Goal: Task Accomplishment & Management: Use online tool/utility

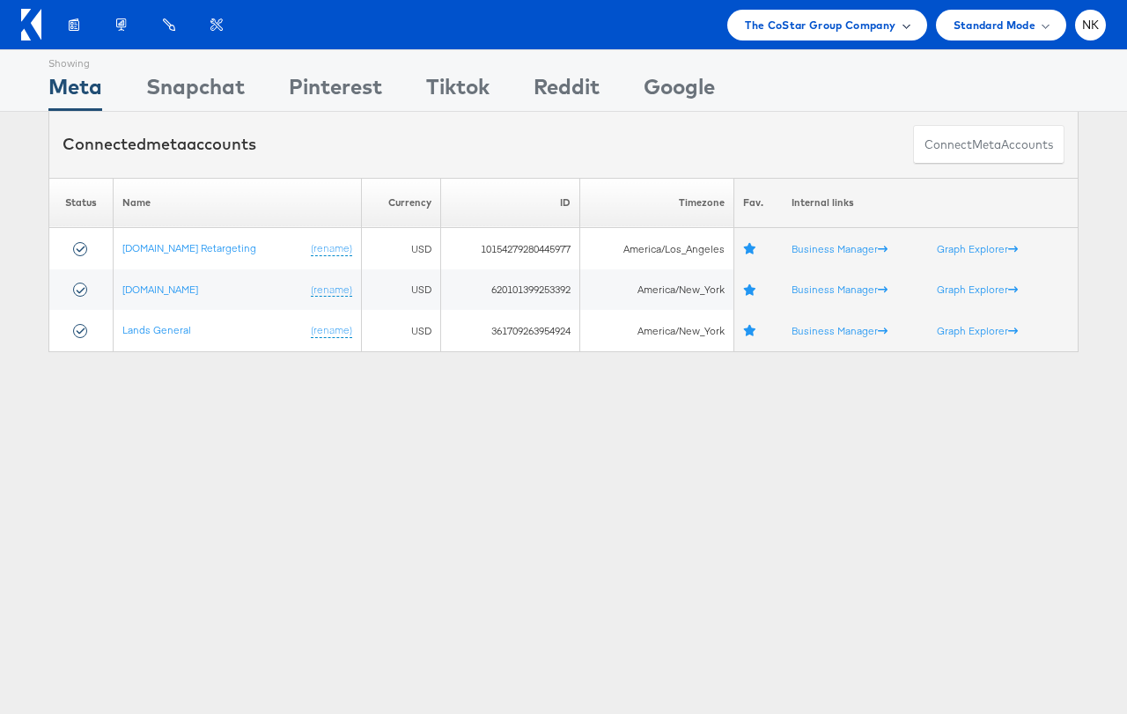
click at [810, 35] on div "The CoStar Group Company" at bounding box center [826, 25] width 199 height 31
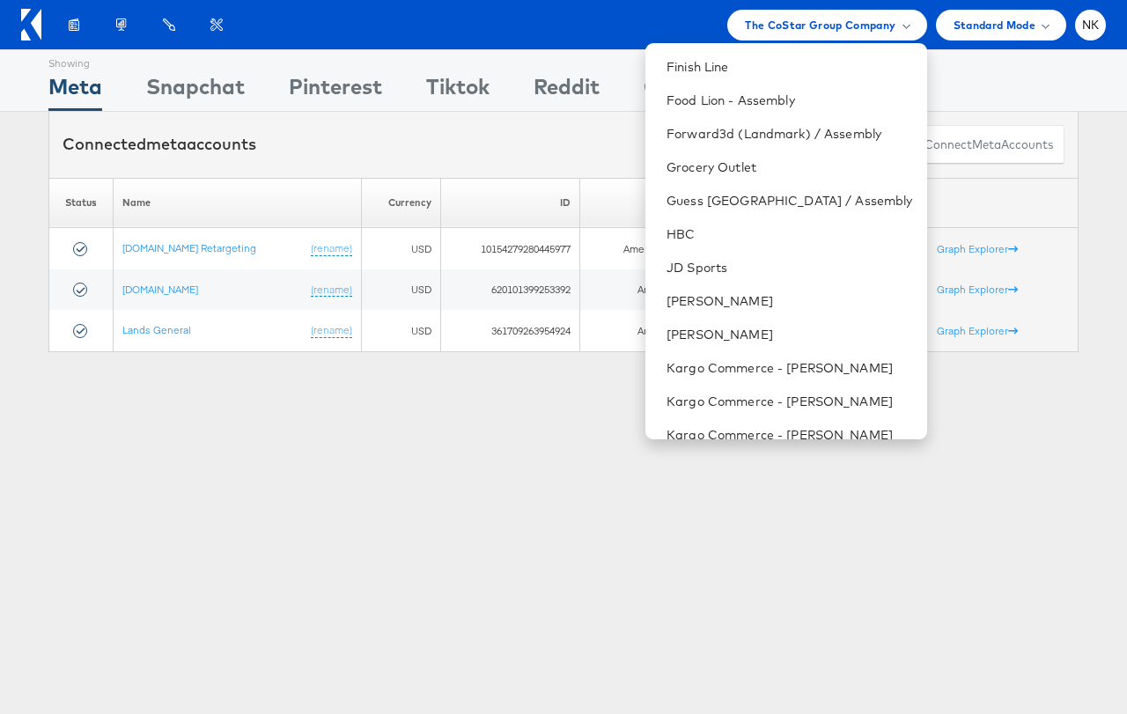
scroll to position [453, 0]
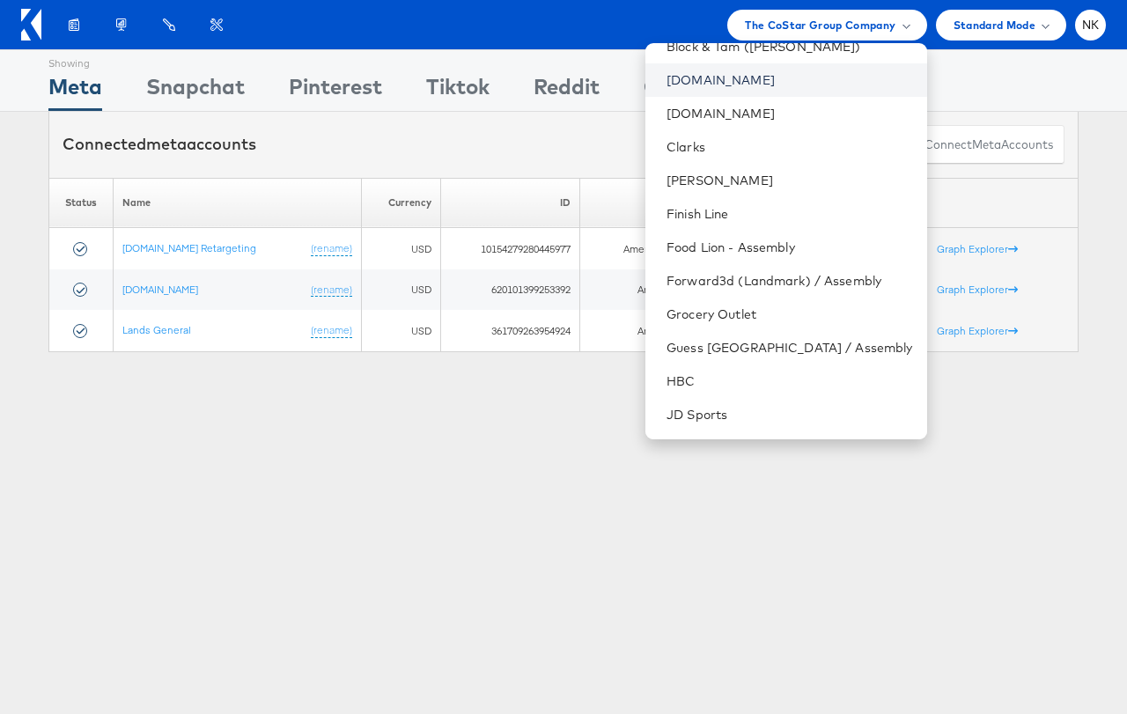
click at [774, 86] on link "Cars.com" at bounding box center [789, 80] width 246 height 18
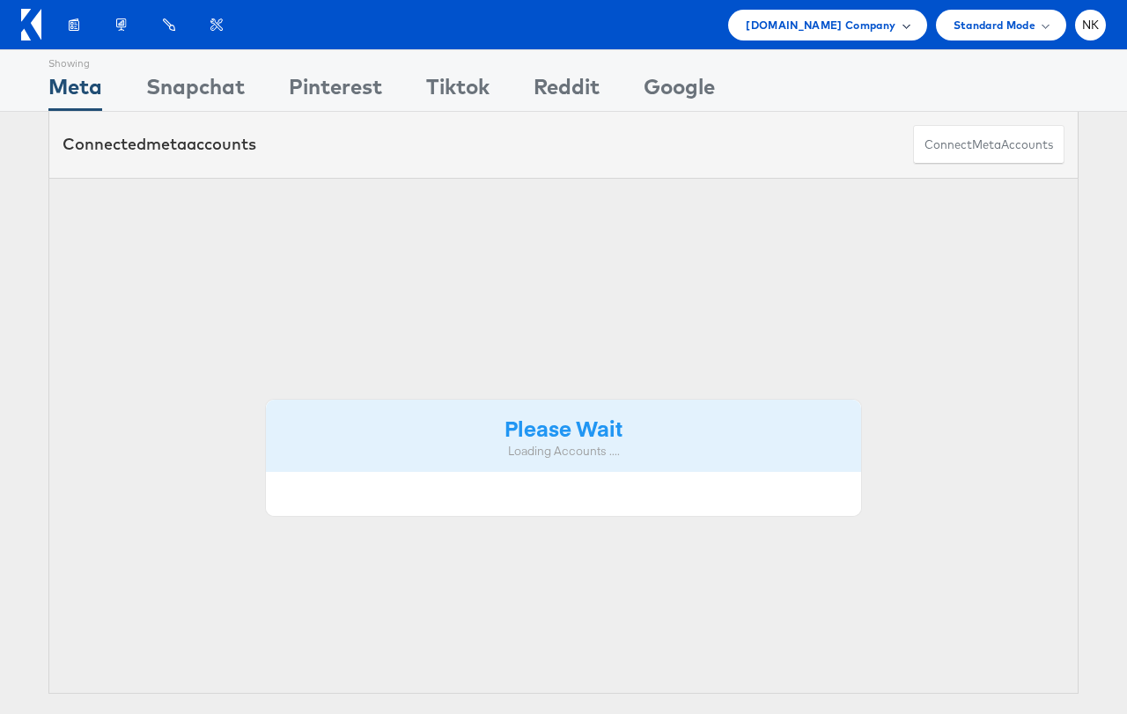
click at [841, 28] on span "Cars.com Company" at bounding box center [821, 25] width 150 height 18
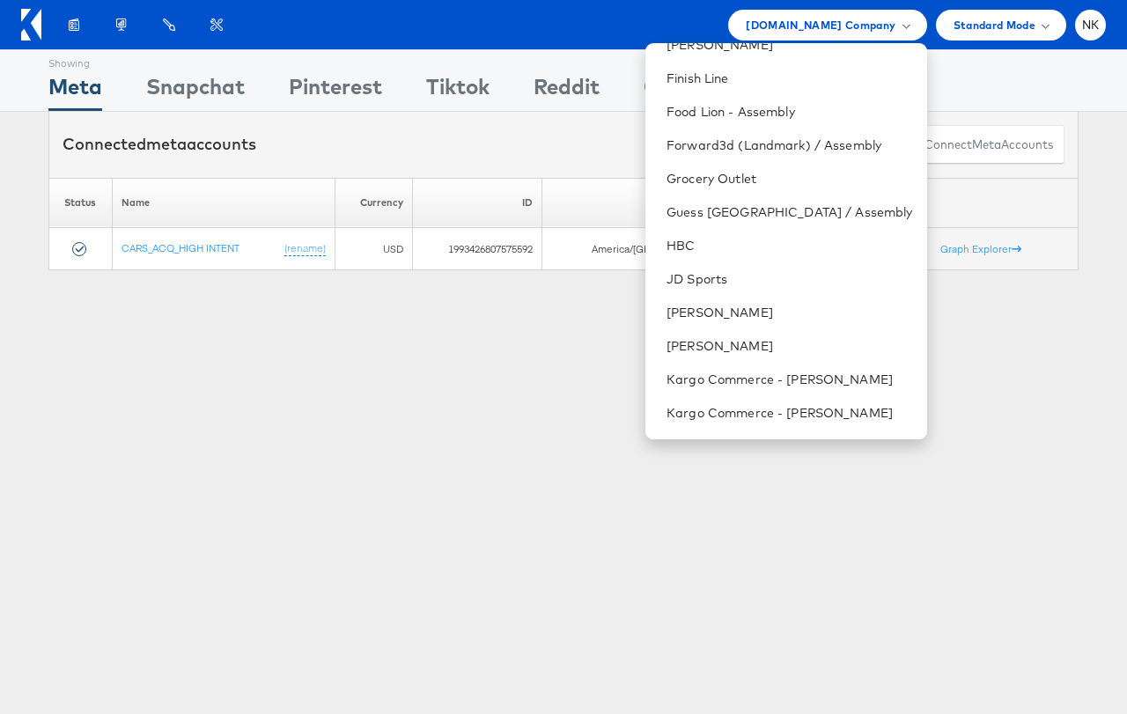
scroll to position [663, 0]
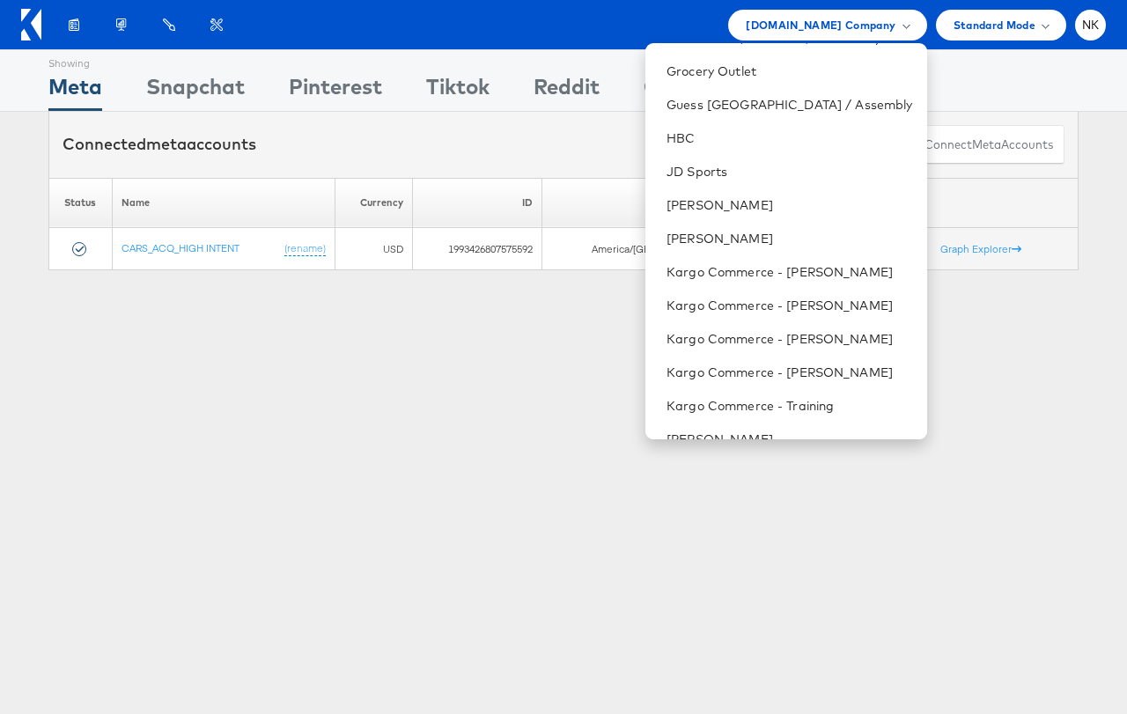
click at [416, 54] on div "Showing Meta Showing Snapchat Showing Pinterest Showing Tiktok Showing Reddit S…" at bounding box center [563, 80] width 1030 height 61
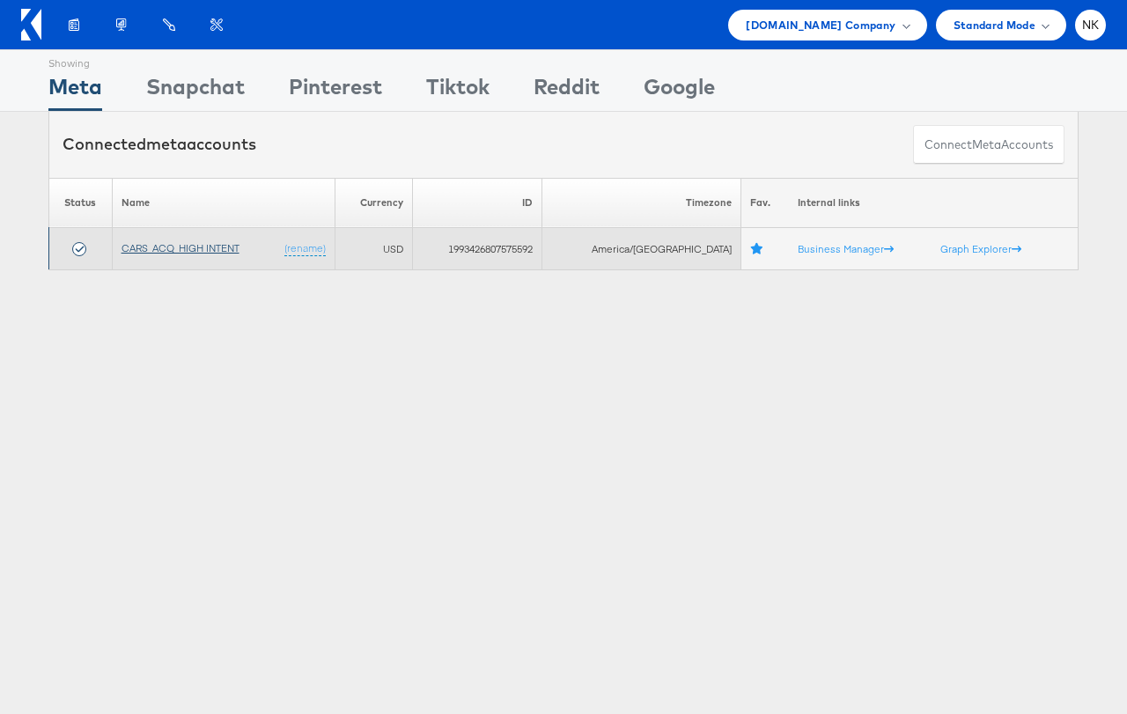
click at [150, 245] on link "CARS_ACQ_HIGH INTENT" at bounding box center [180, 247] width 118 height 13
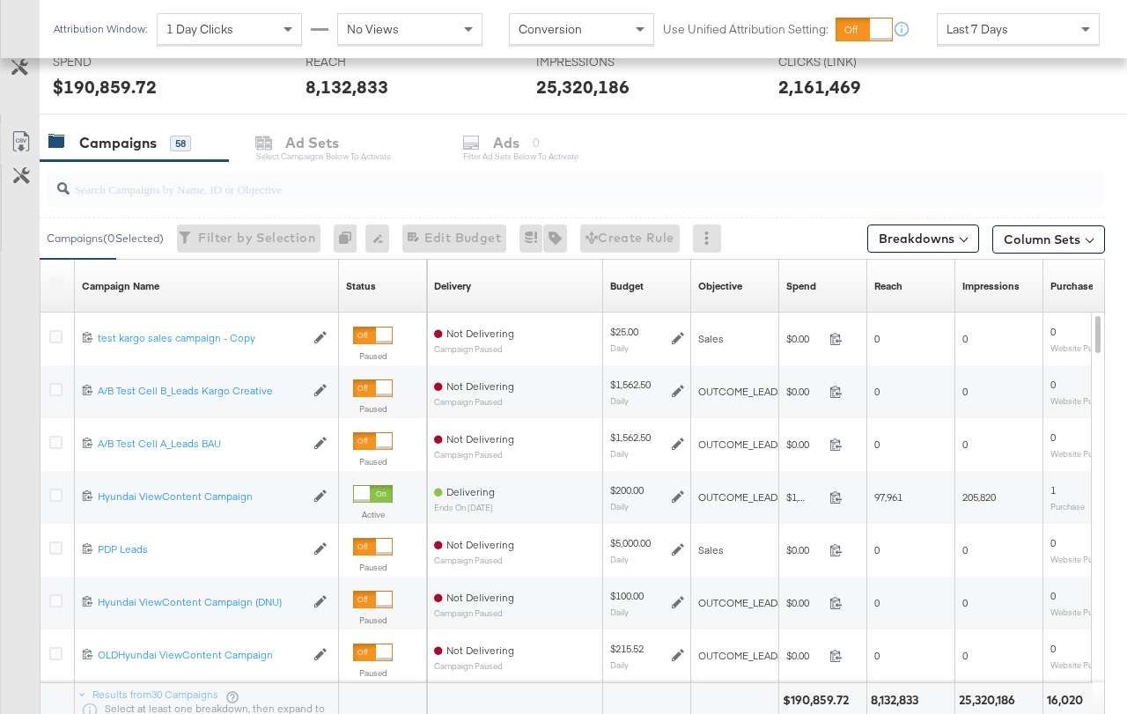
scroll to position [833, 0]
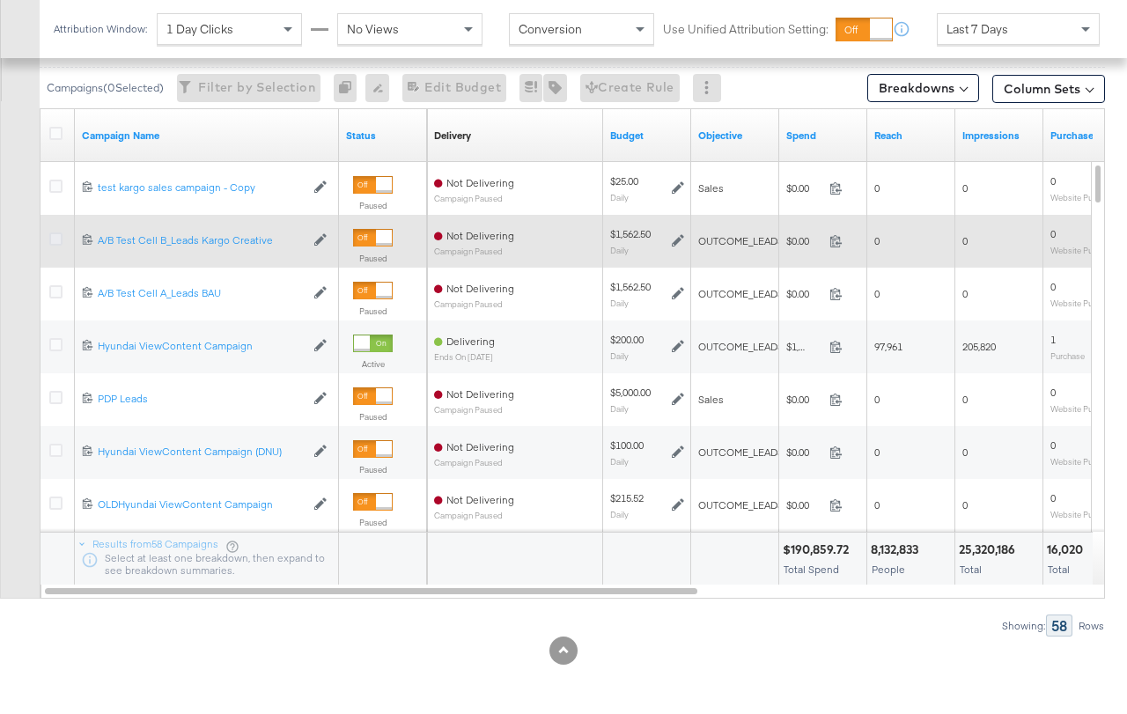
click at [56, 236] on icon at bounding box center [55, 238] width 13 height 13
click at [0, 0] on input "checkbox" at bounding box center [0, 0] width 0 height 0
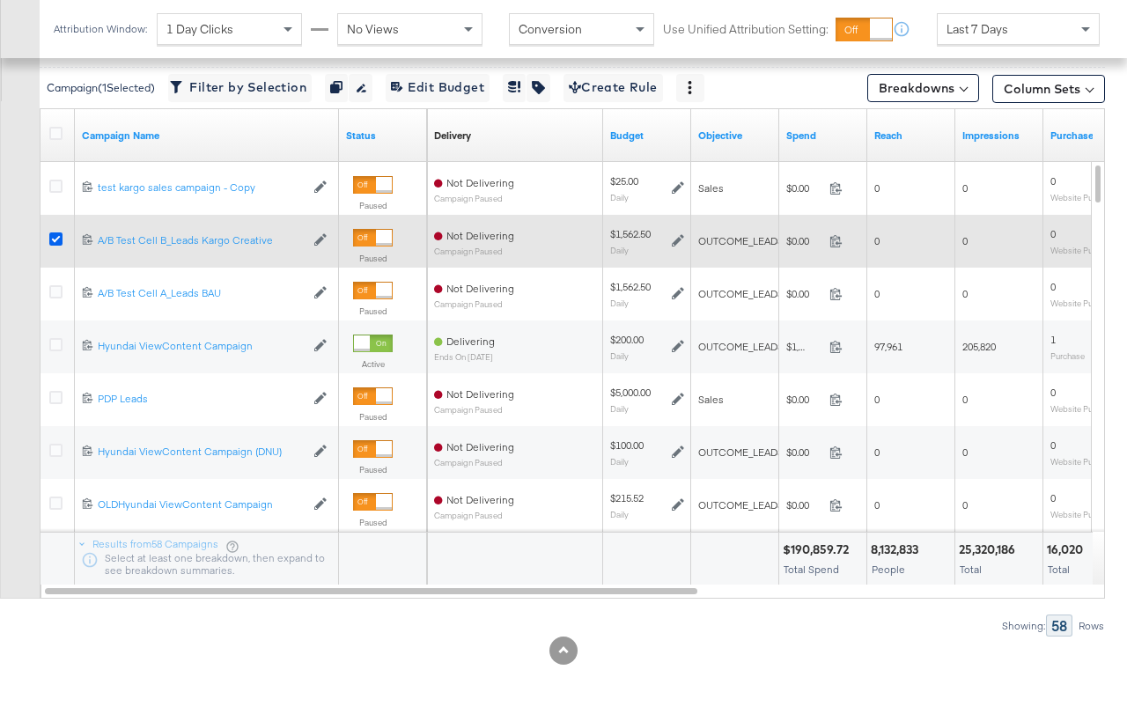
click at [56, 239] on icon at bounding box center [55, 238] width 13 height 13
click at [0, 0] on input "checkbox" at bounding box center [0, 0] width 0 height 0
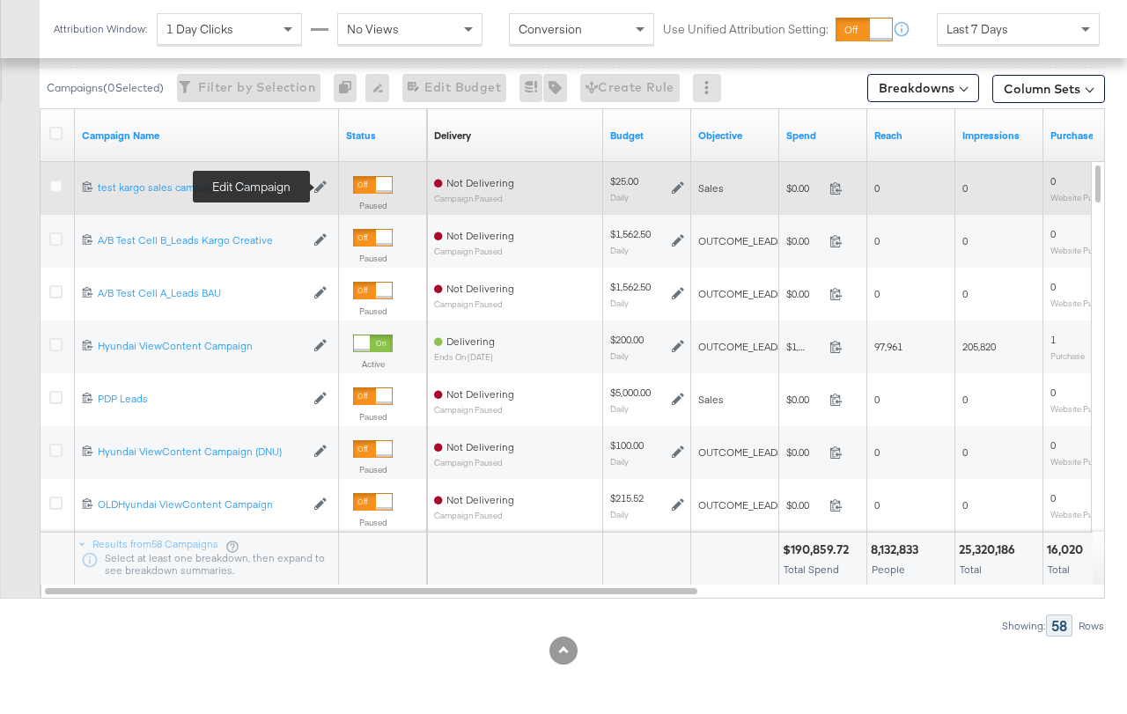
click at [324, 189] on icon at bounding box center [320, 186] width 12 height 12
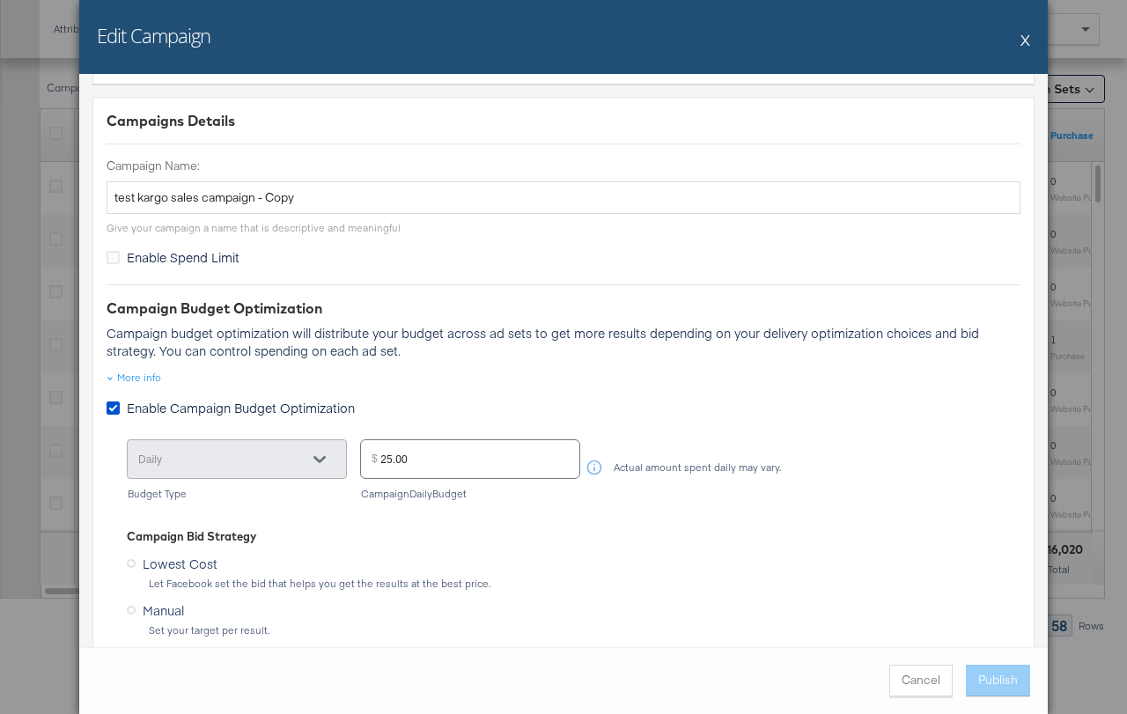
scroll to position [232, 0]
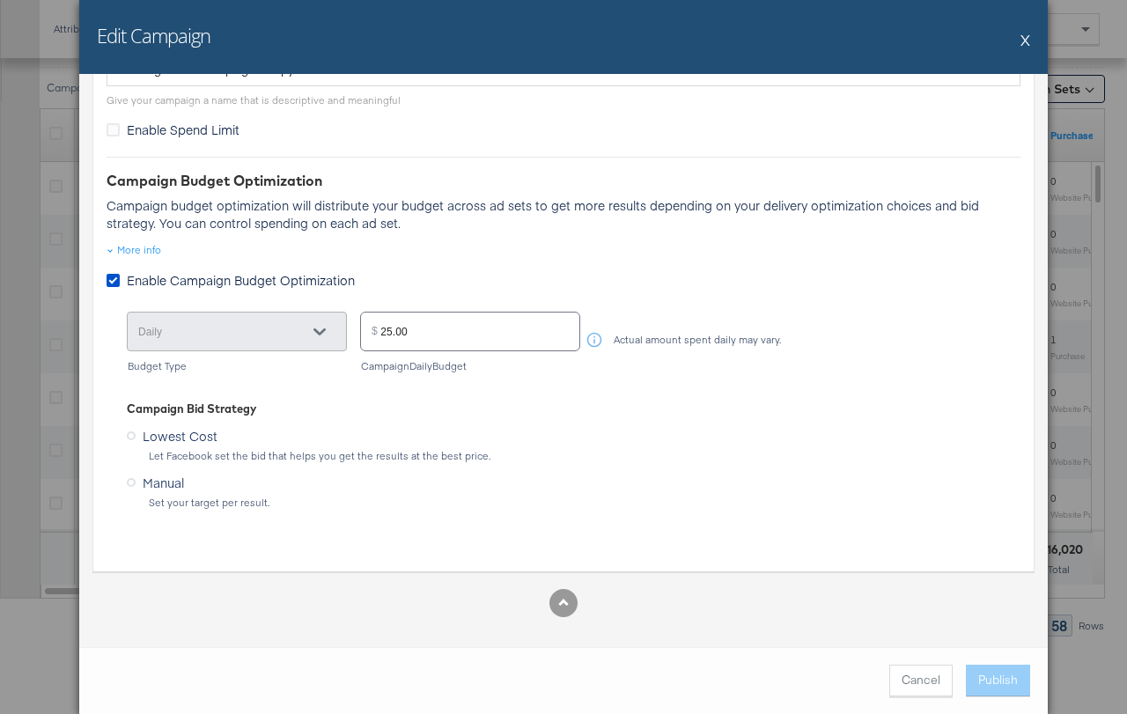
click at [1026, 40] on button "X" at bounding box center [1025, 39] width 10 height 35
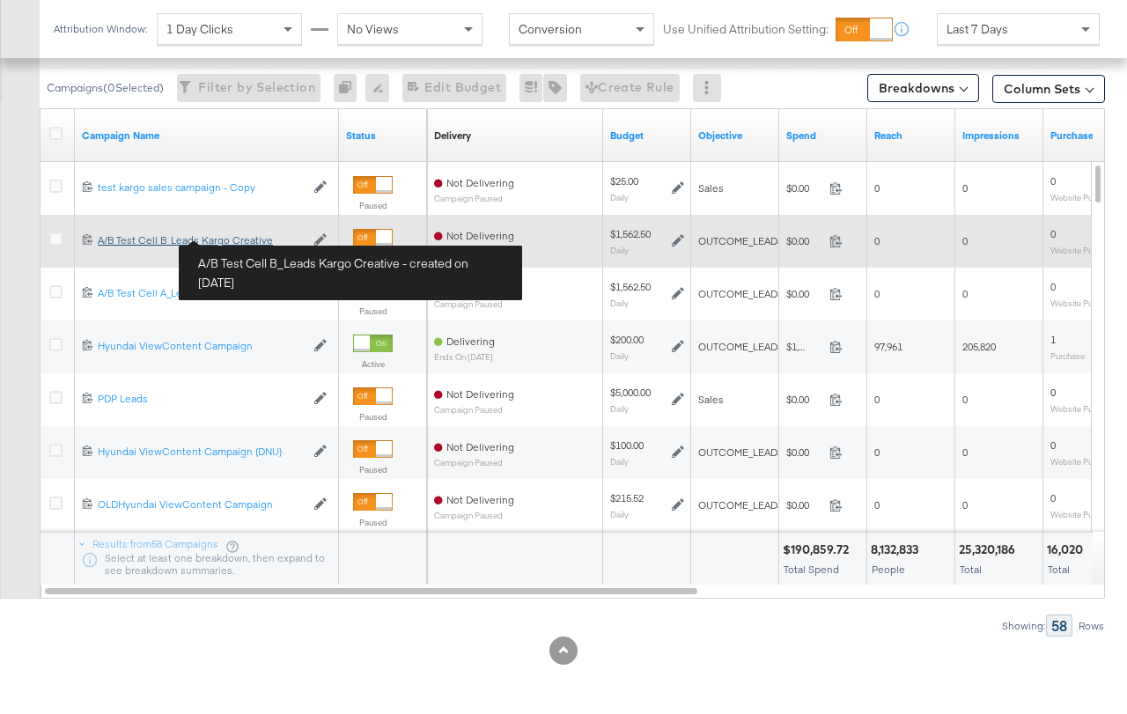
scroll to position [794, 0]
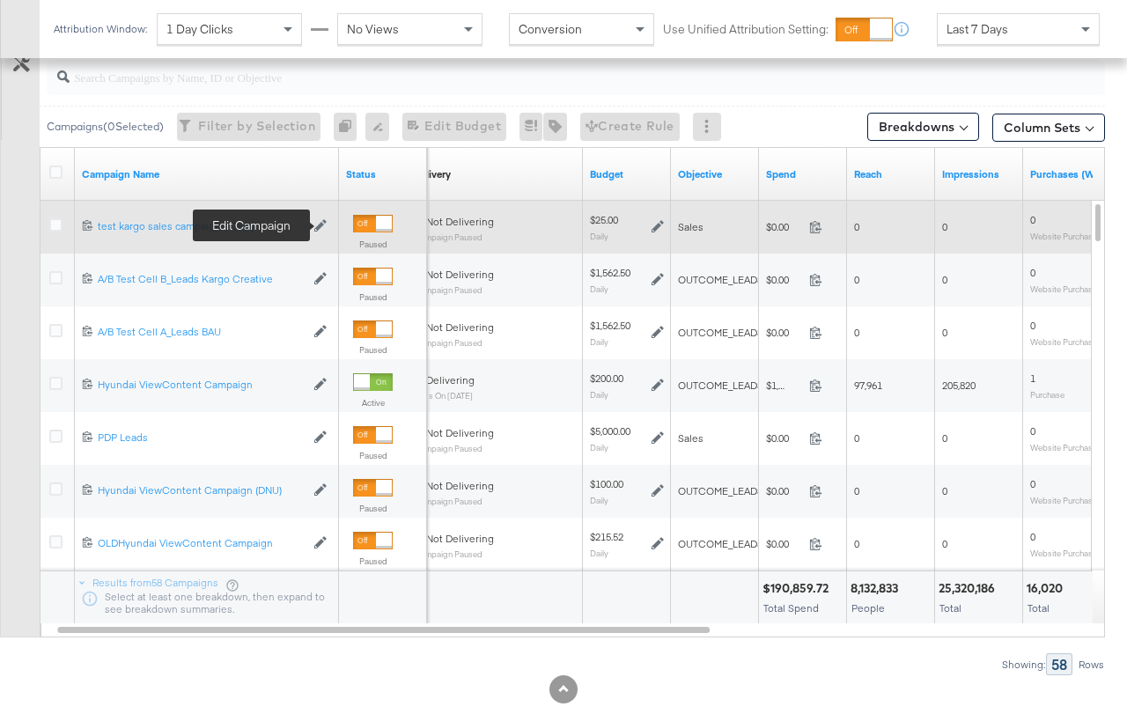
click at [316, 228] on icon at bounding box center [320, 225] width 12 height 12
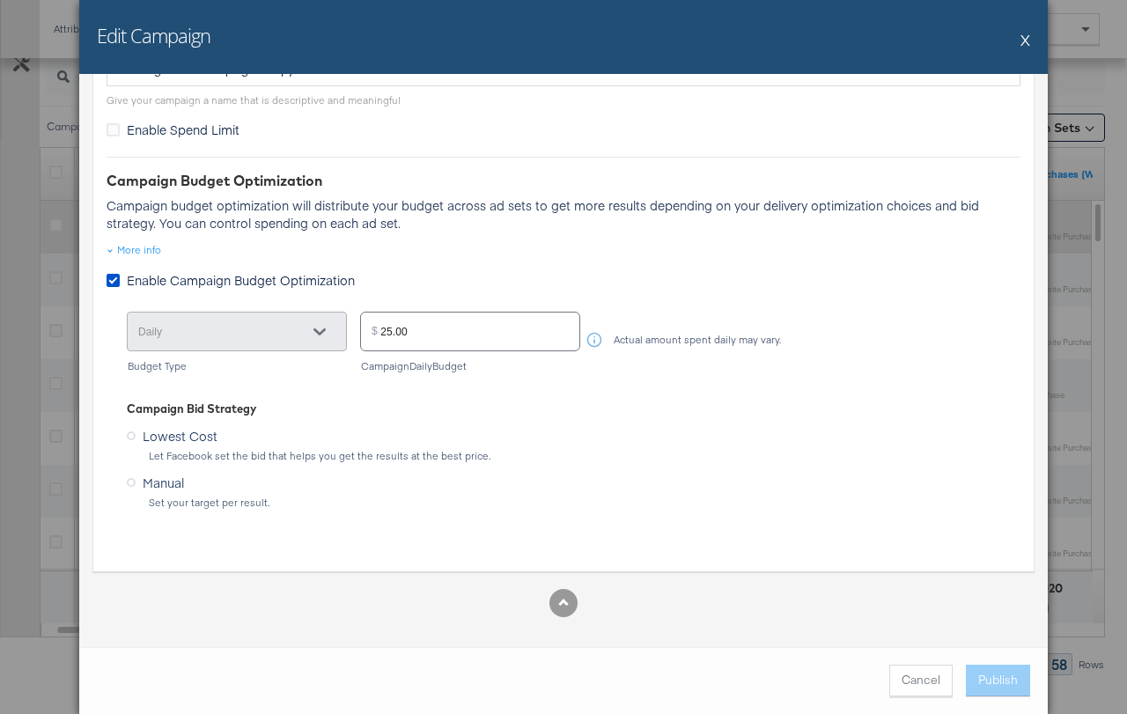
scroll to position [833, 0]
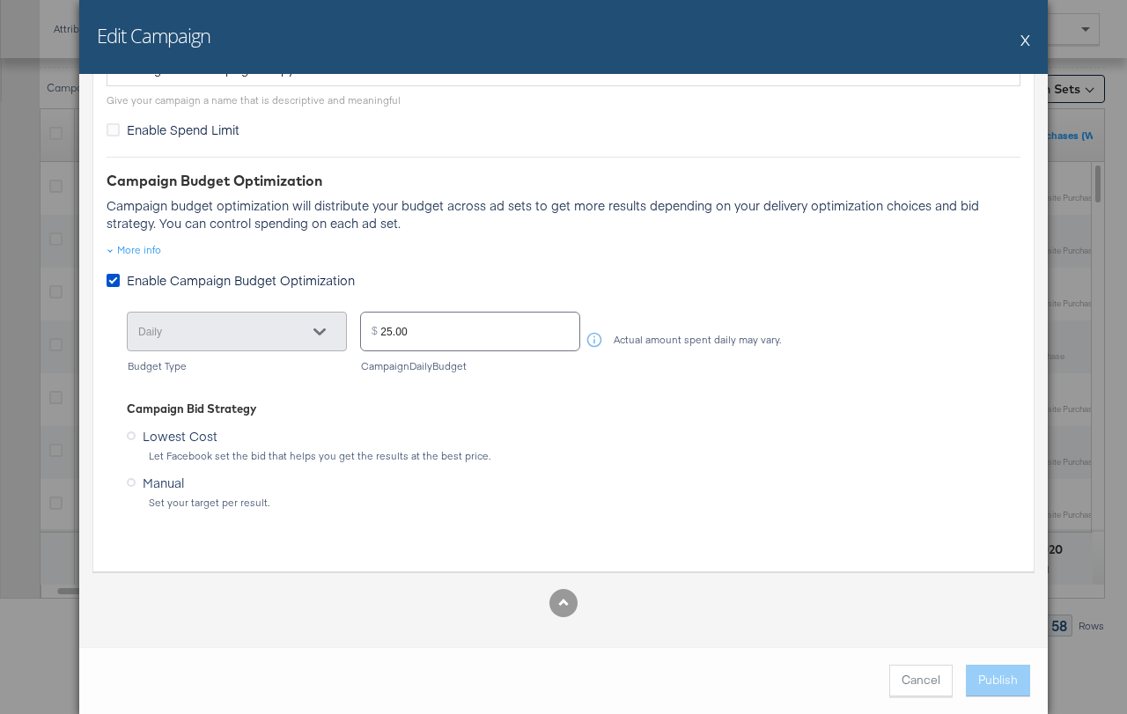
click at [1021, 34] on button "X" at bounding box center [1025, 39] width 10 height 35
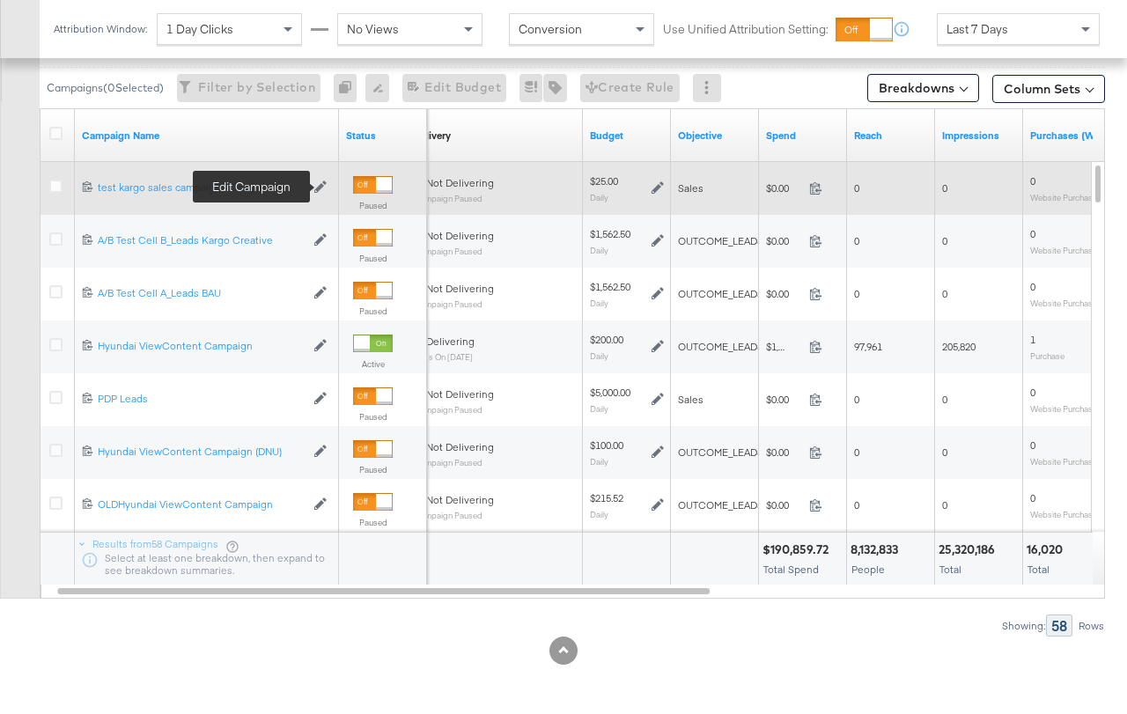
click at [318, 190] on icon at bounding box center [320, 187] width 12 height 12
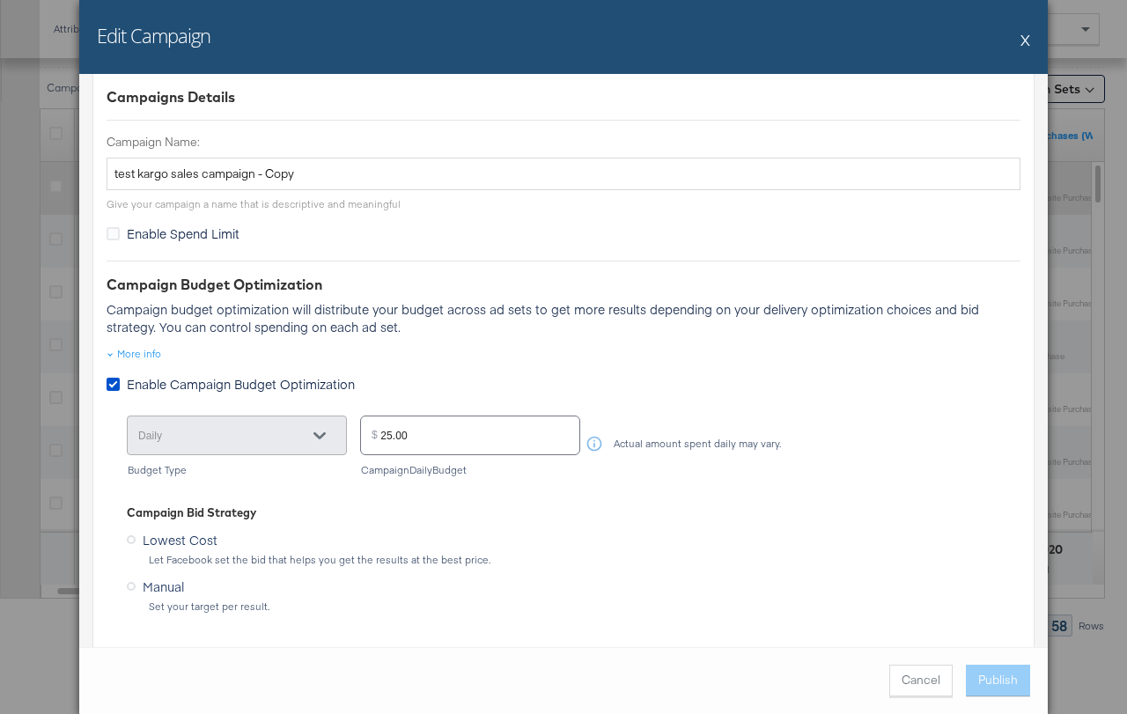
scroll to position [233, 0]
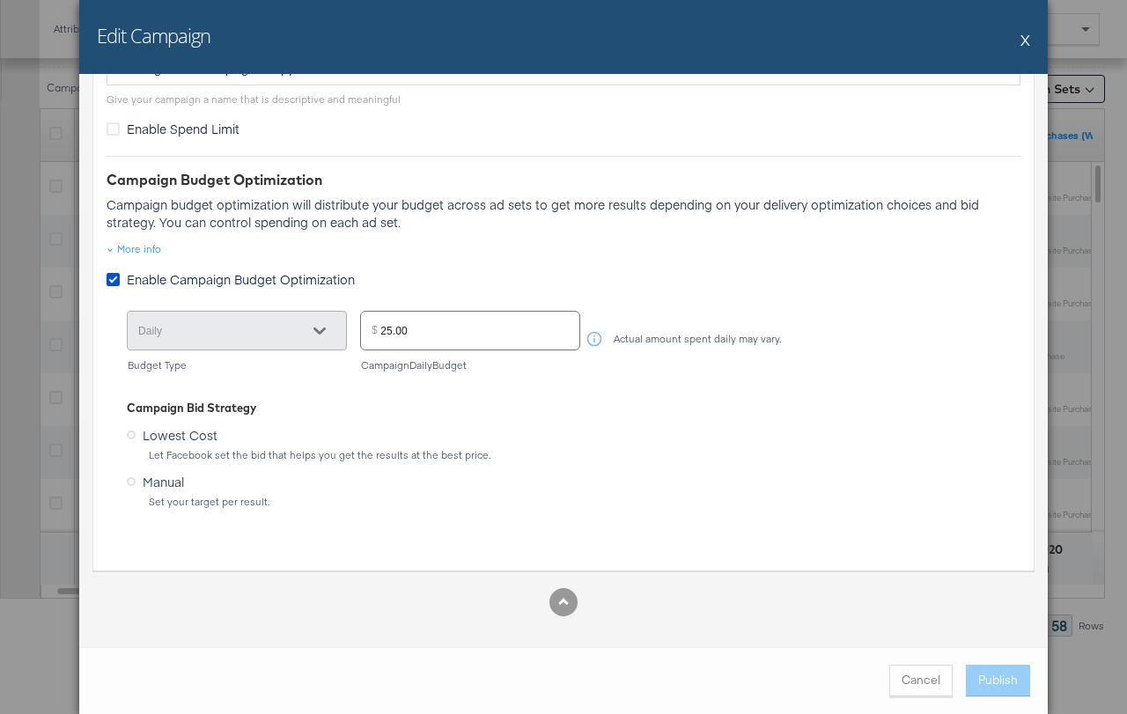
click at [1025, 42] on button "X" at bounding box center [1025, 39] width 10 height 35
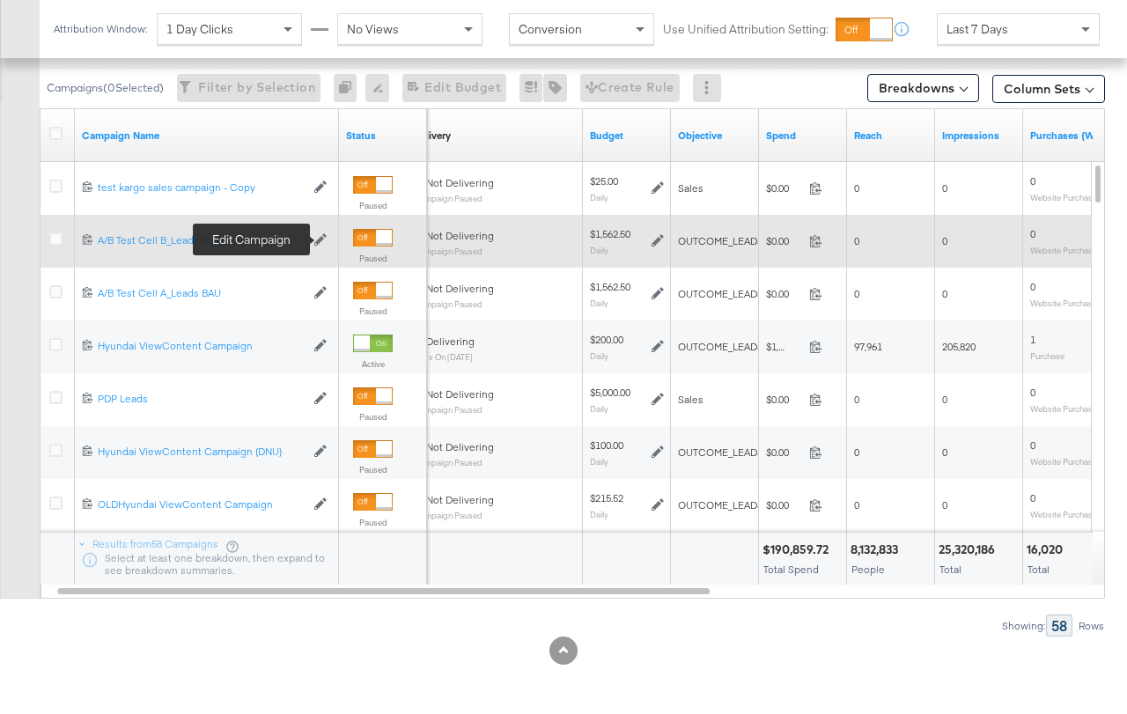
click at [320, 239] on icon at bounding box center [320, 239] width 12 height 12
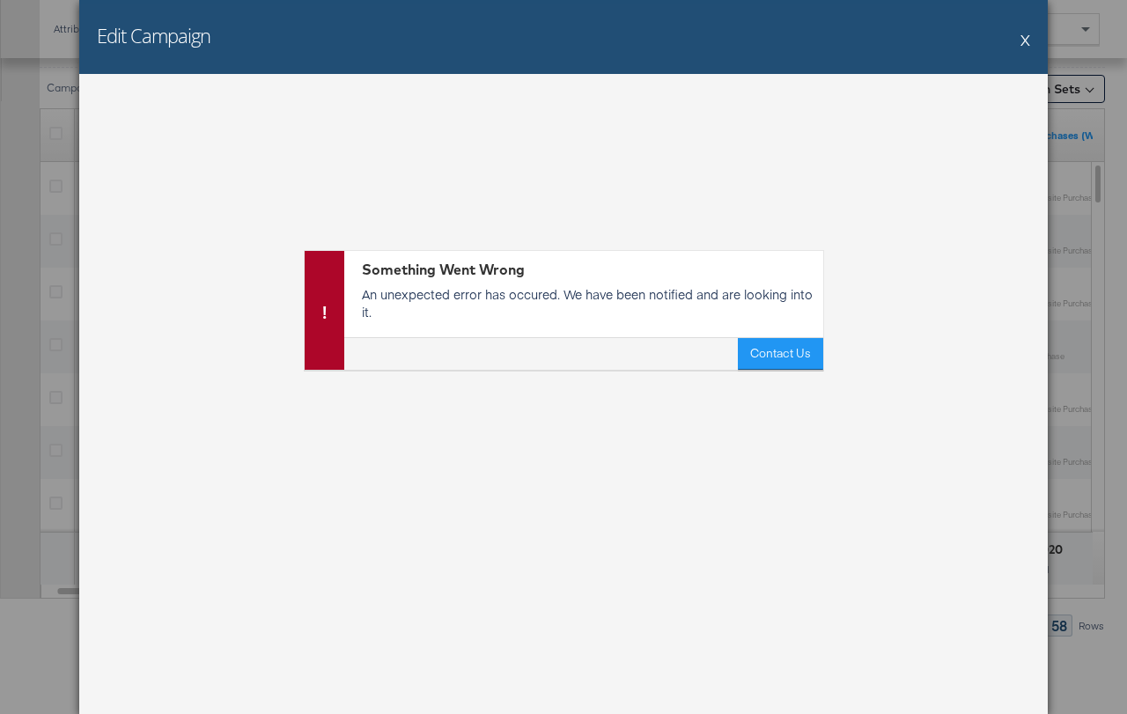
click at [1023, 36] on button "X" at bounding box center [1025, 39] width 10 height 35
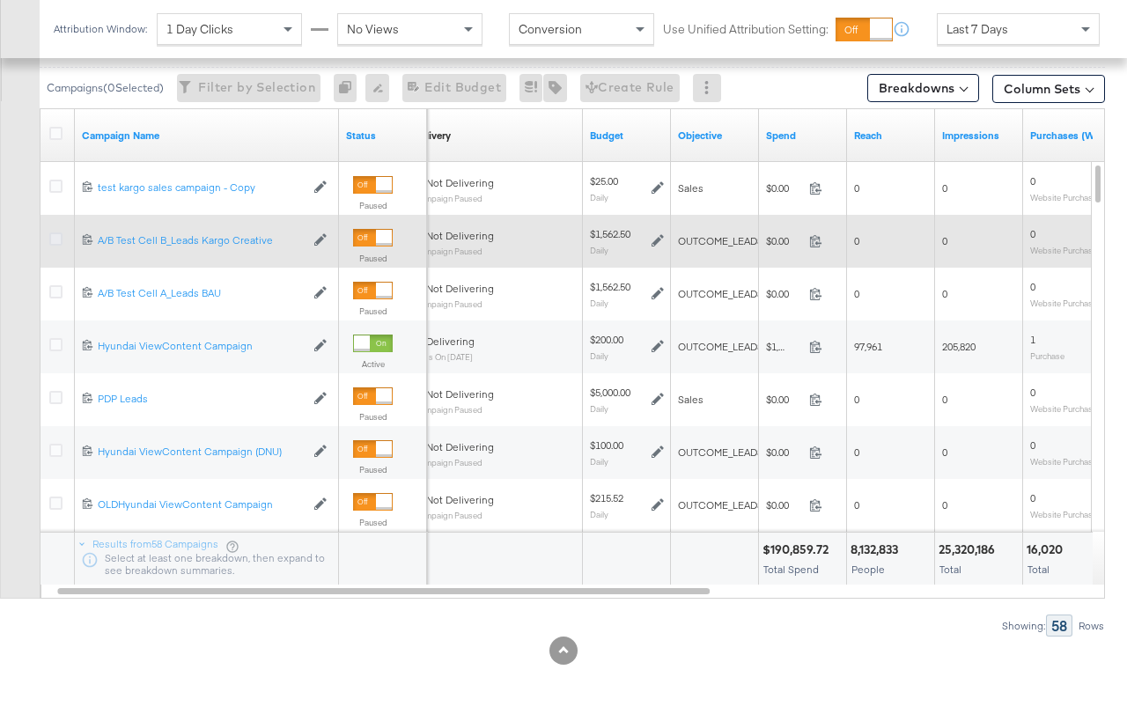
click at [59, 241] on icon at bounding box center [55, 238] width 13 height 13
click at [0, 0] on input "checkbox" at bounding box center [0, 0] width 0 height 0
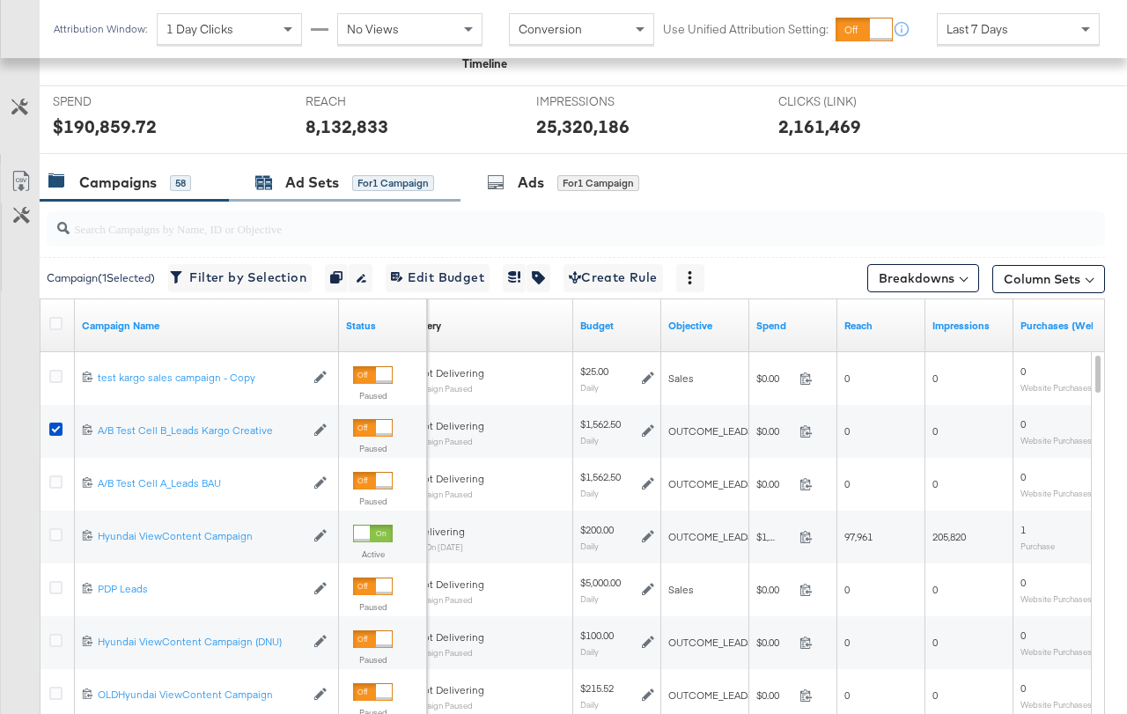
click at [334, 191] on div "Ad Sets" at bounding box center [312, 183] width 54 height 20
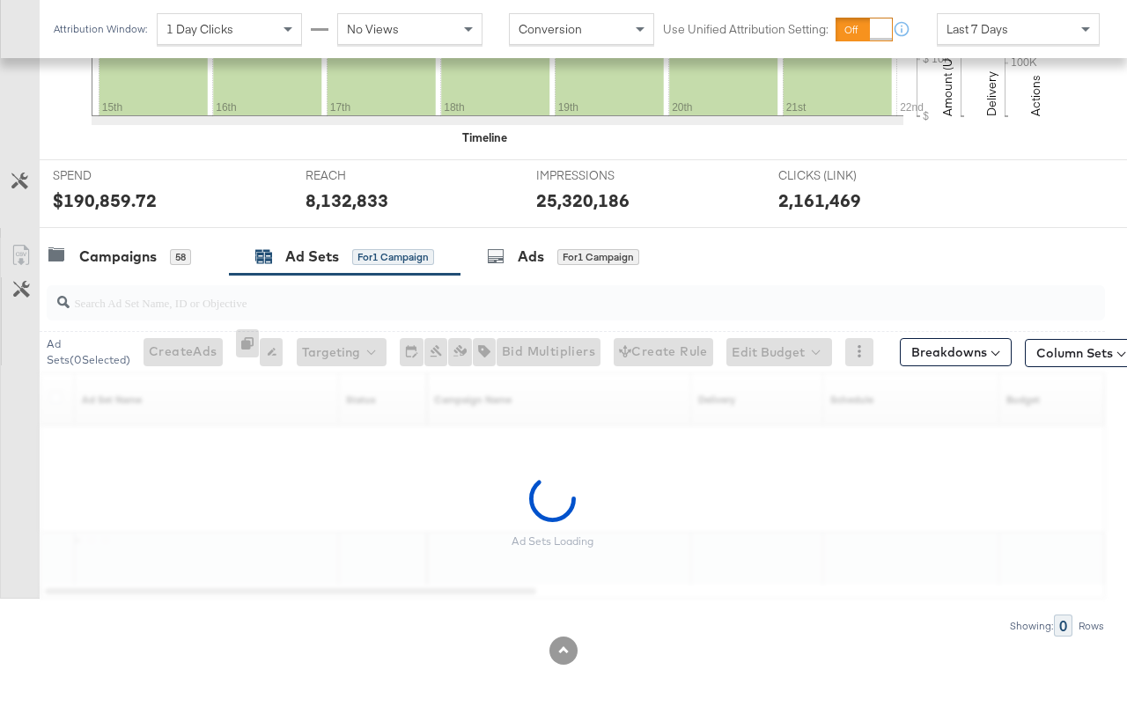
scroll to position [516, 0]
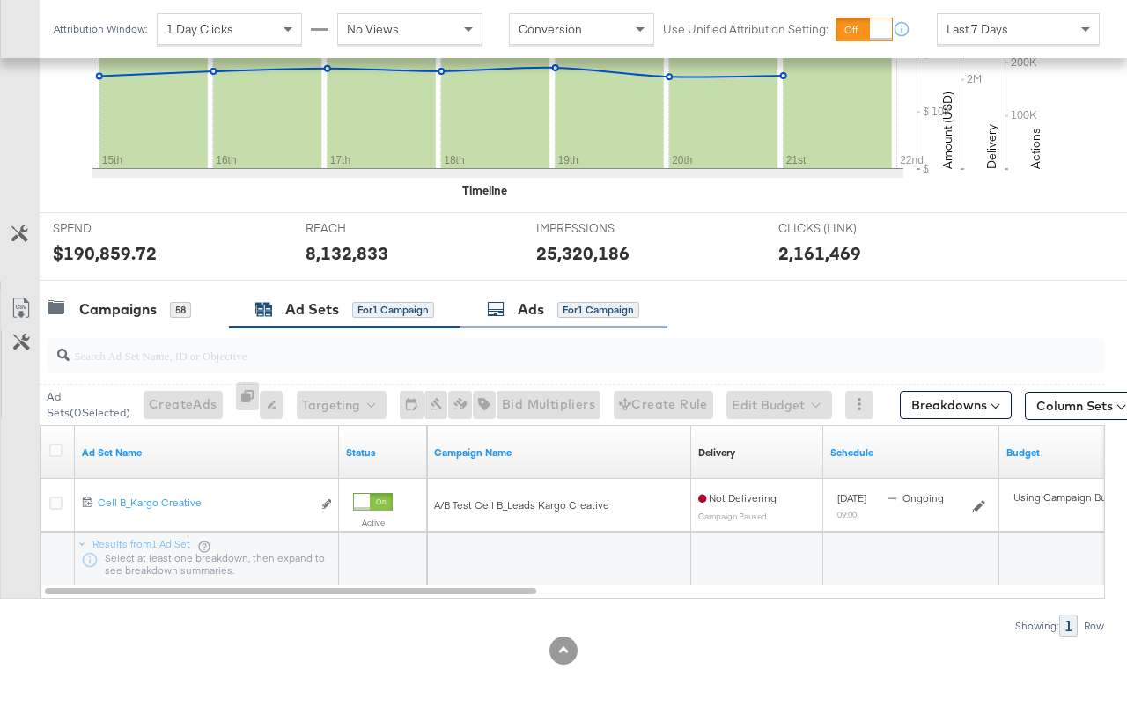
click at [533, 310] on div "Ads" at bounding box center [531, 309] width 26 height 20
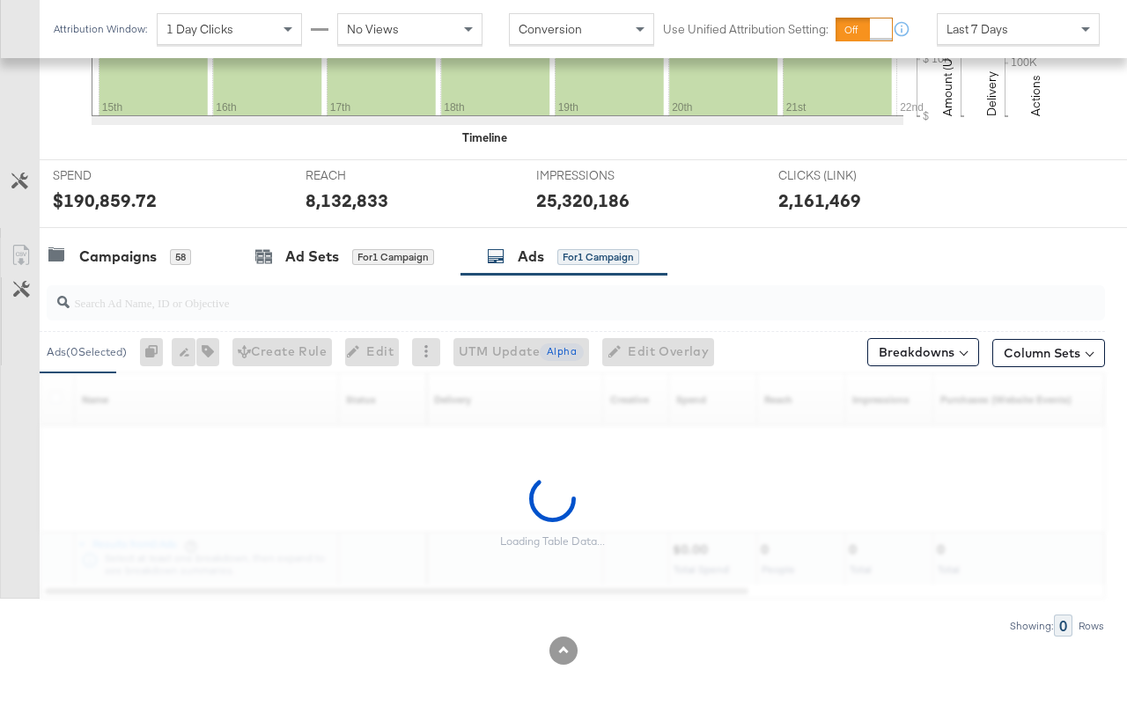
scroll to position [621, 0]
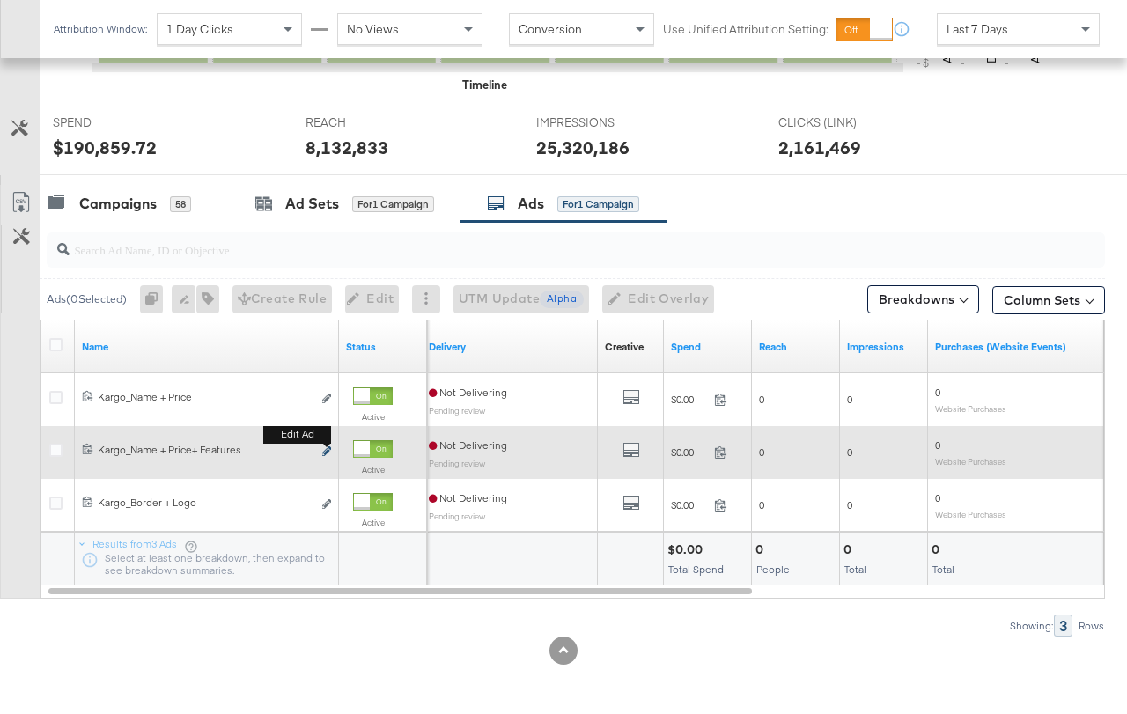
click at [327, 449] on icon "link" at bounding box center [326, 451] width 9 height 10
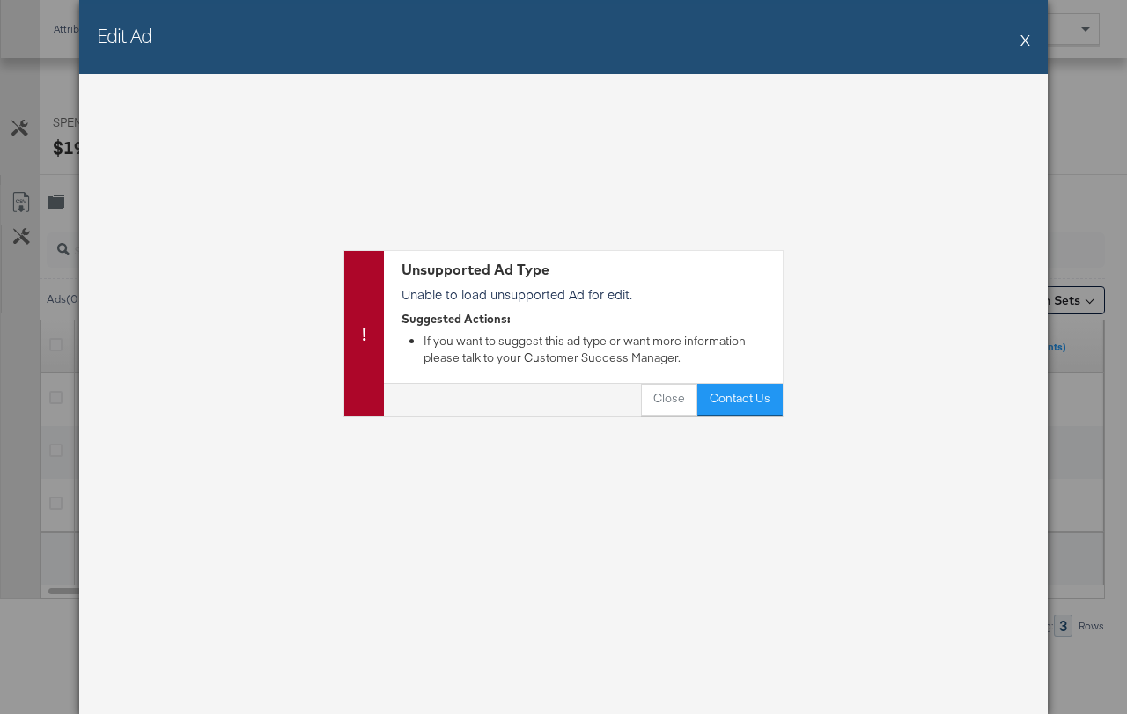
click at [1025, 43] on button "X" at bounding box center [1025, 39] width 10 height 35
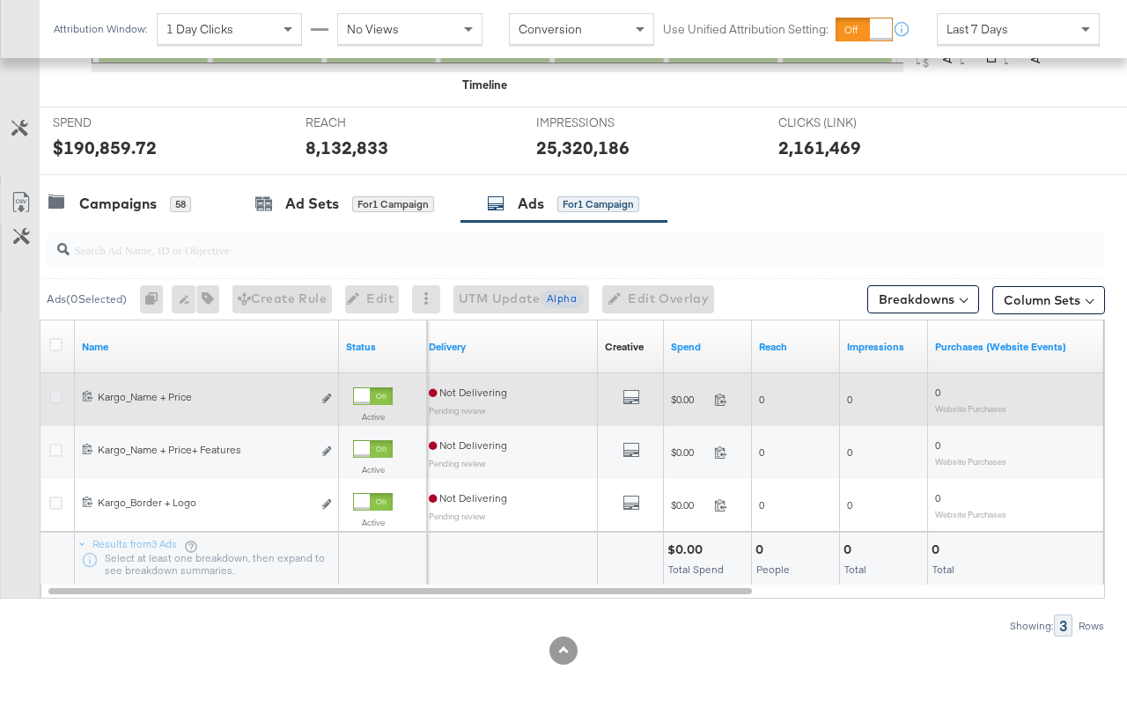
click at [50, 400] on icon at bounding box center [55, 397] width 13 height 13
click at [0, 0] on input "checkbox" at bounding box center [0, 0] width 0 height 0
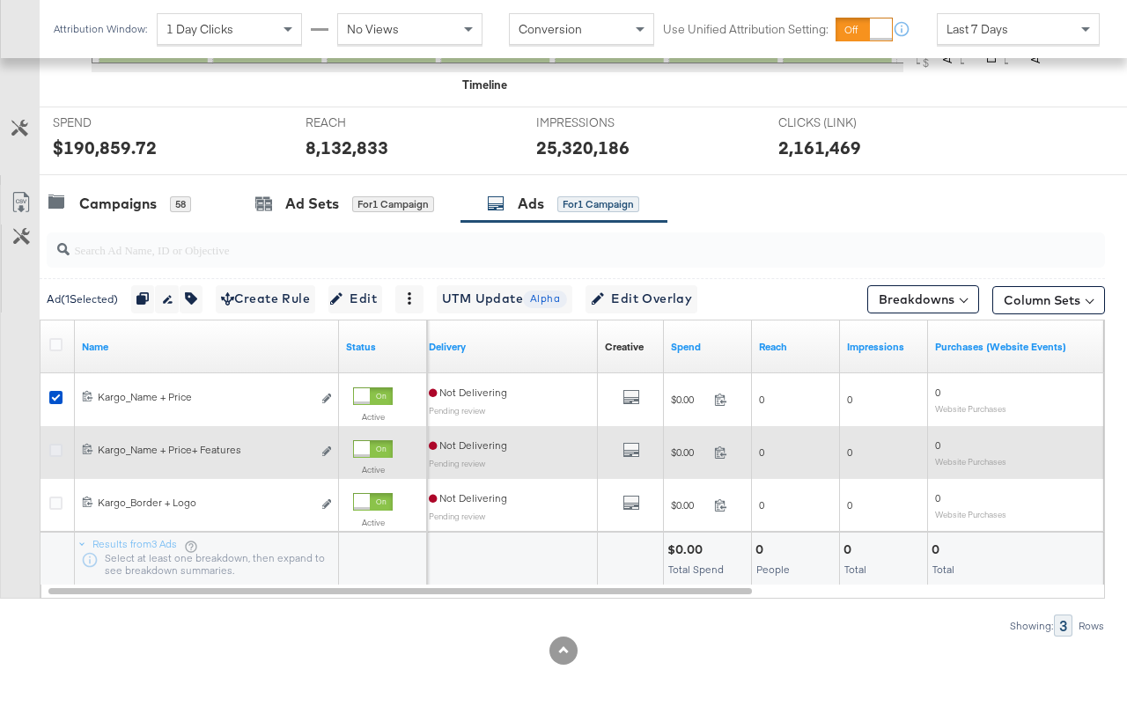
click at [55, 447] on icon at bounding box center [55, 450] width 13 height 13
click at [0, 0] on input "checkbox" at bounding box center [0, 0] width 0 height 0
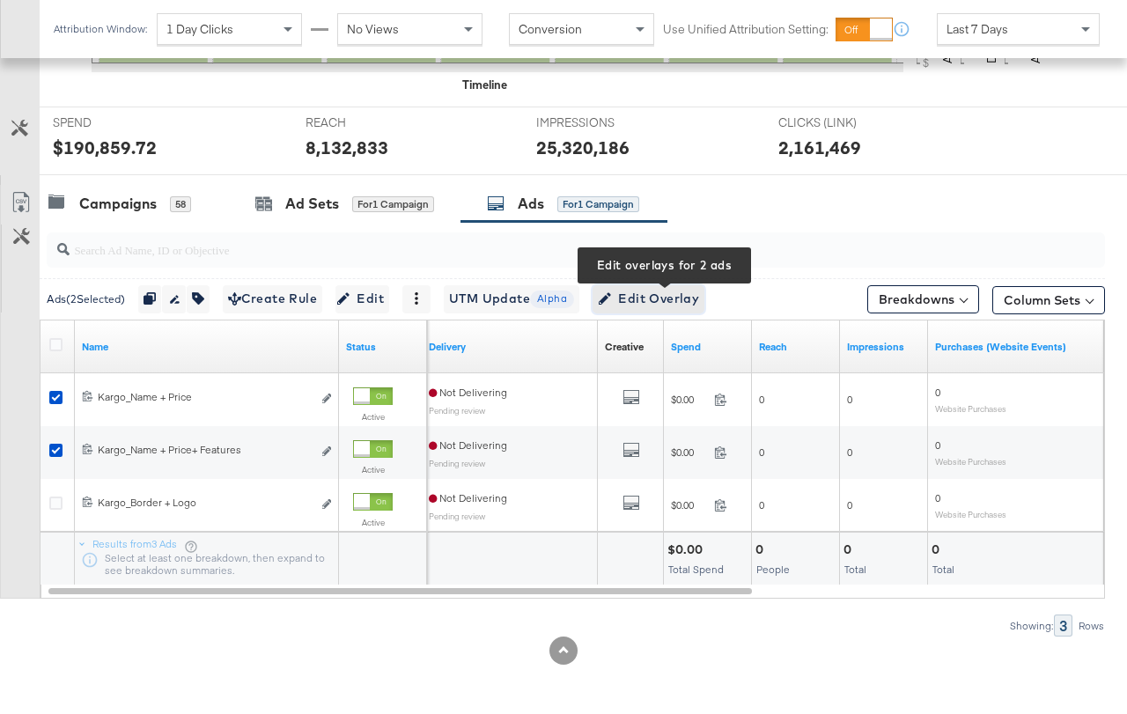
click at [643, 302] on span "Edit Overlay Edit overlays for 2 ads" at bounding box center [648, 299] width 101 height 22
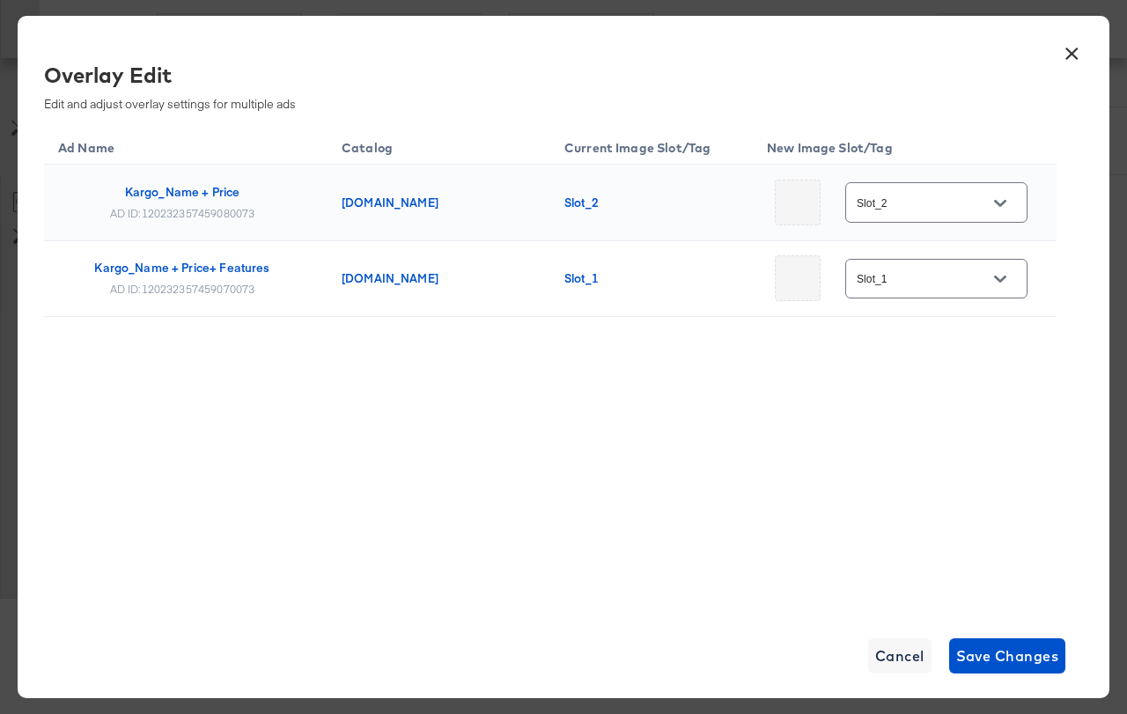
click at [1073, 53] on button "×" at bounding box center [1071, 49] width 32 height 32
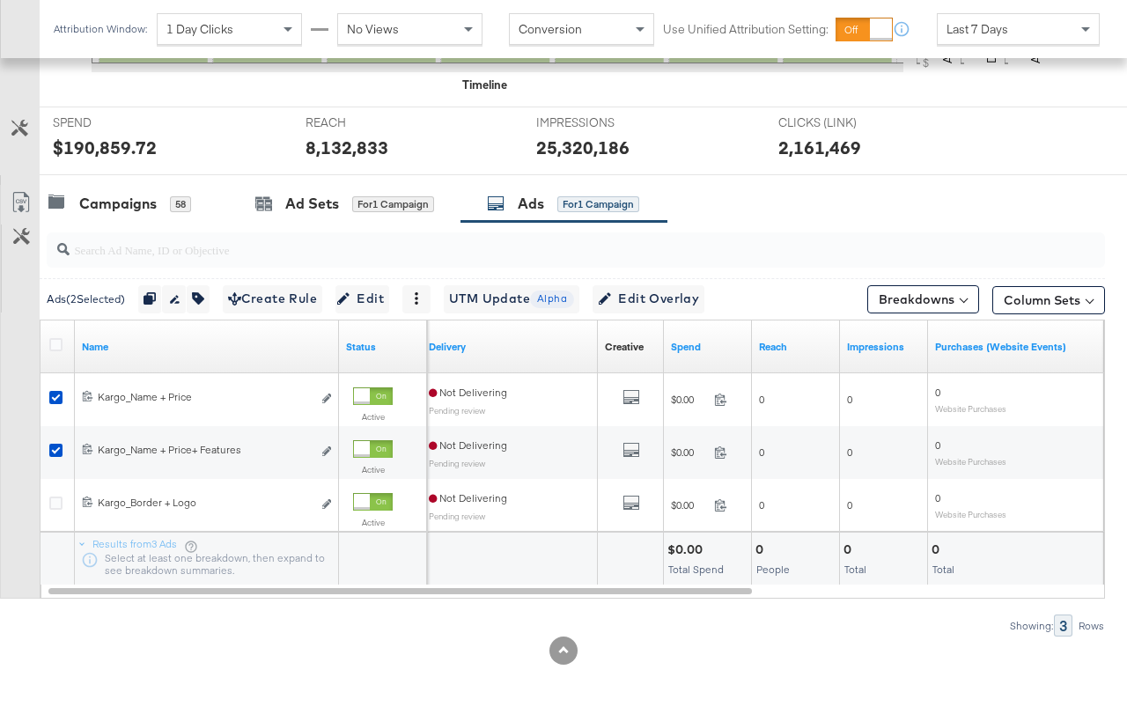
scroll to position [577, 0]
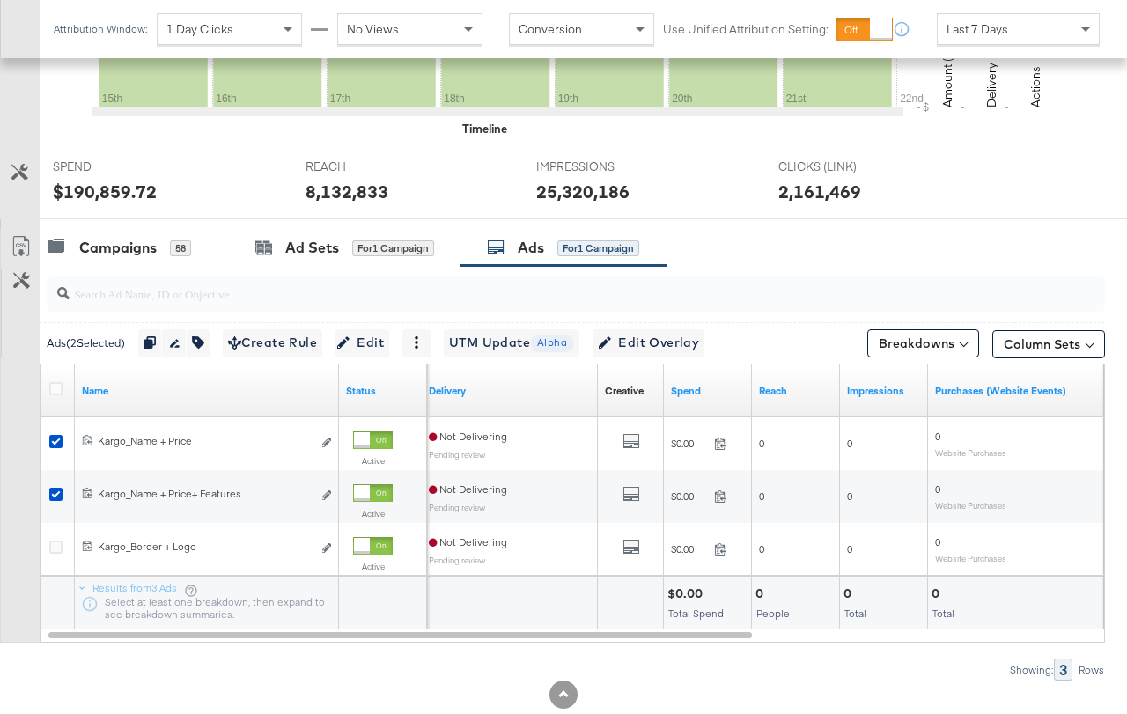
click at [142, 255] on div "Campaigns" at bounding box center [117, 248] width 77 height 20
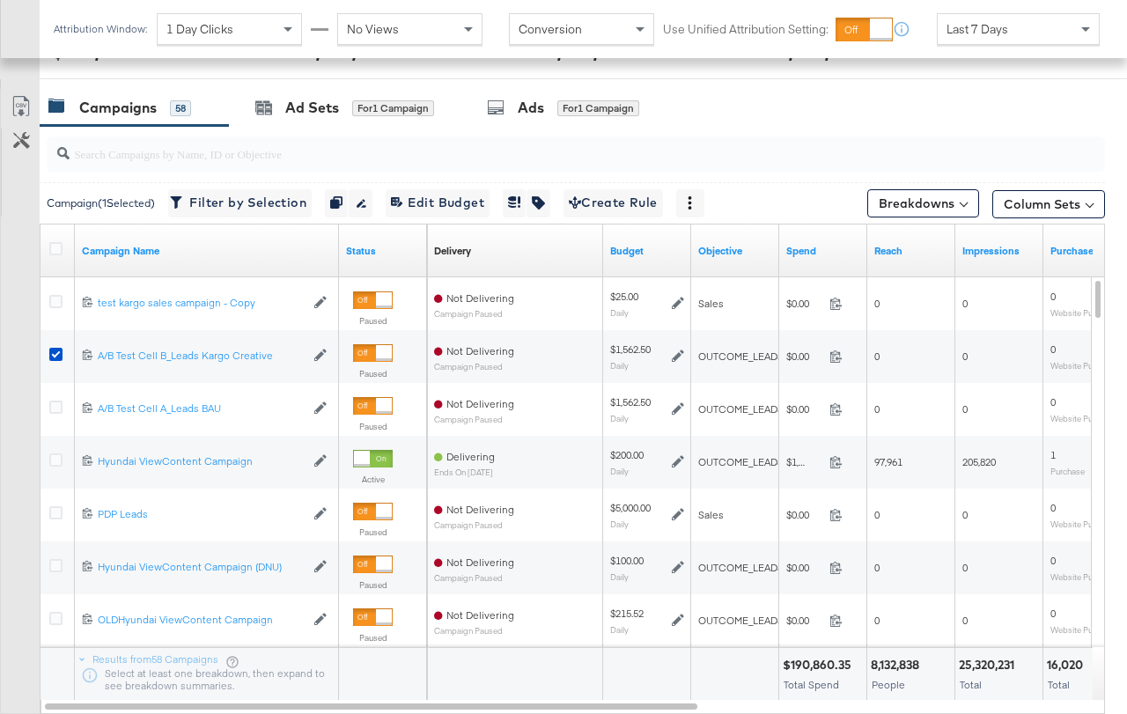
scroll to position [685, 0]
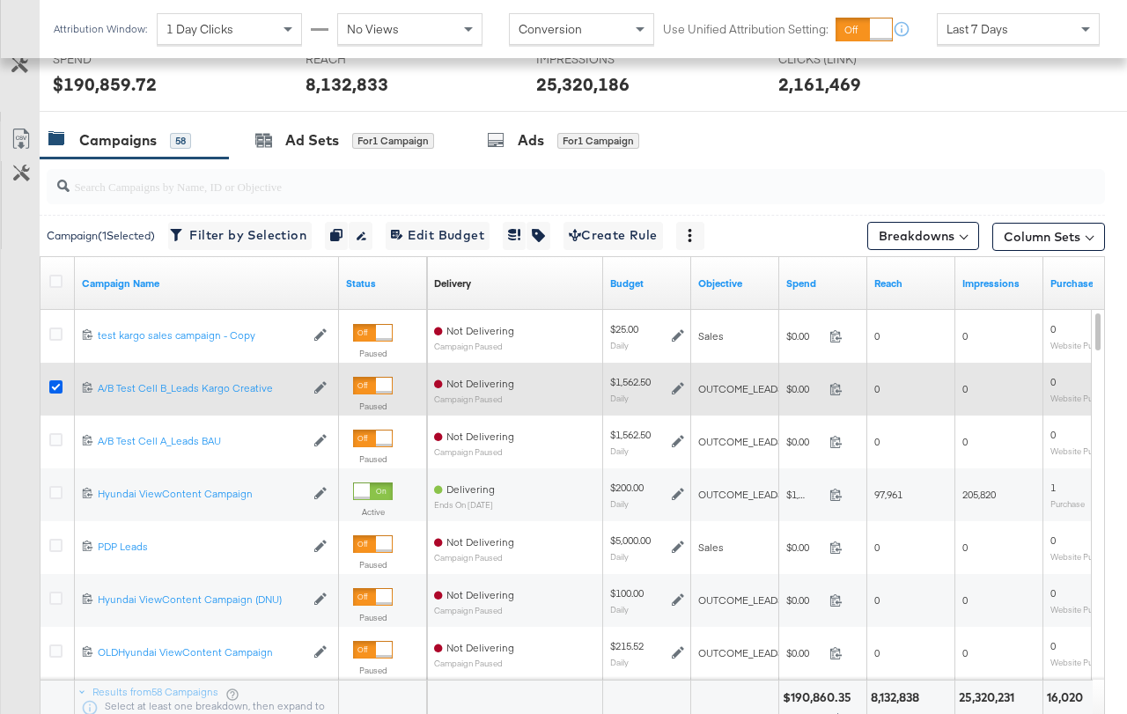
click at [55, 387] on icon at bounding box center [55, 386] width 13 height 13
click at [0, 0] on input "checkbox" at bounding box center [0, 0] width 0 height 0
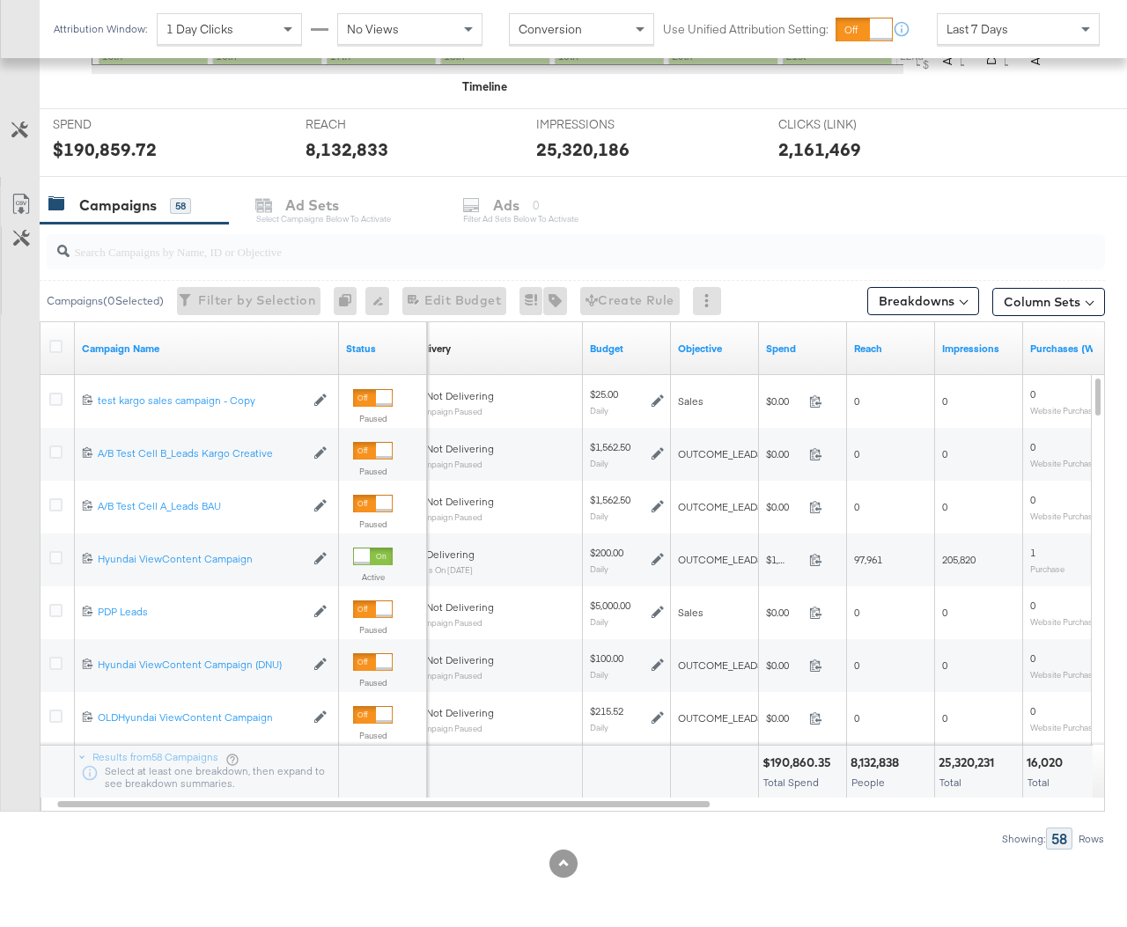
scroll to position [600, 0]
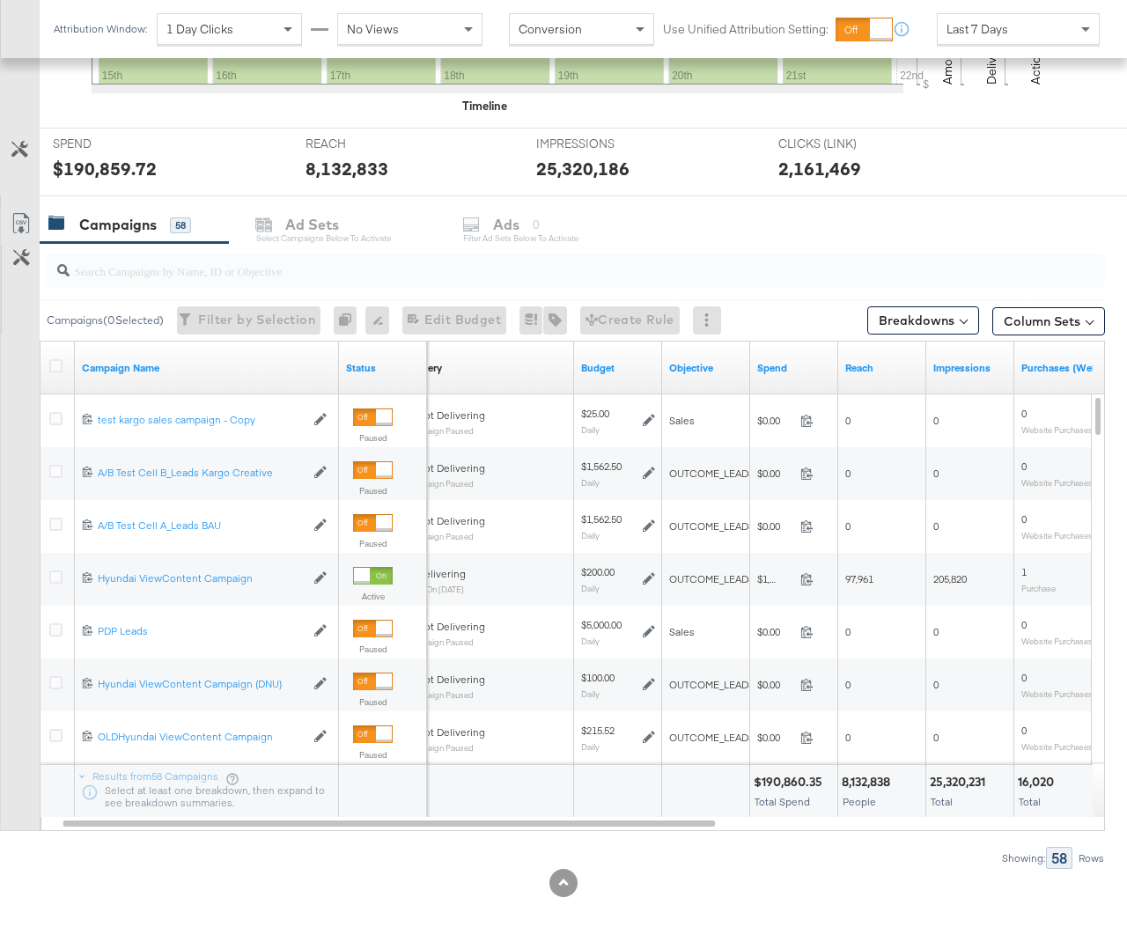
click at [228, 264] on input "search" at bounding box center [541, 263] width 943 height 34
paste input "120232357459050073"
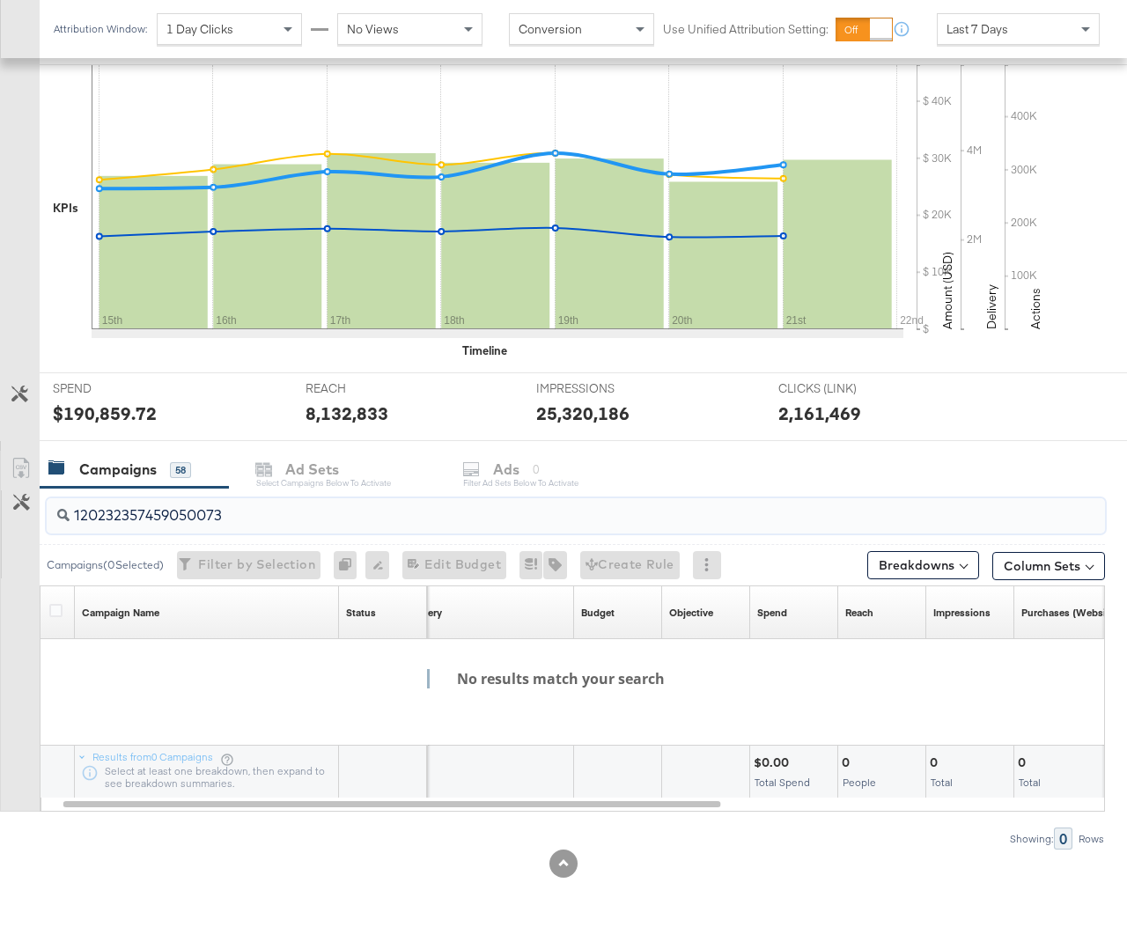
type input "120232357459050073"
click at [392, 513] on input "120232357459050073" at bounding box center [541, 508] width 943 height 34
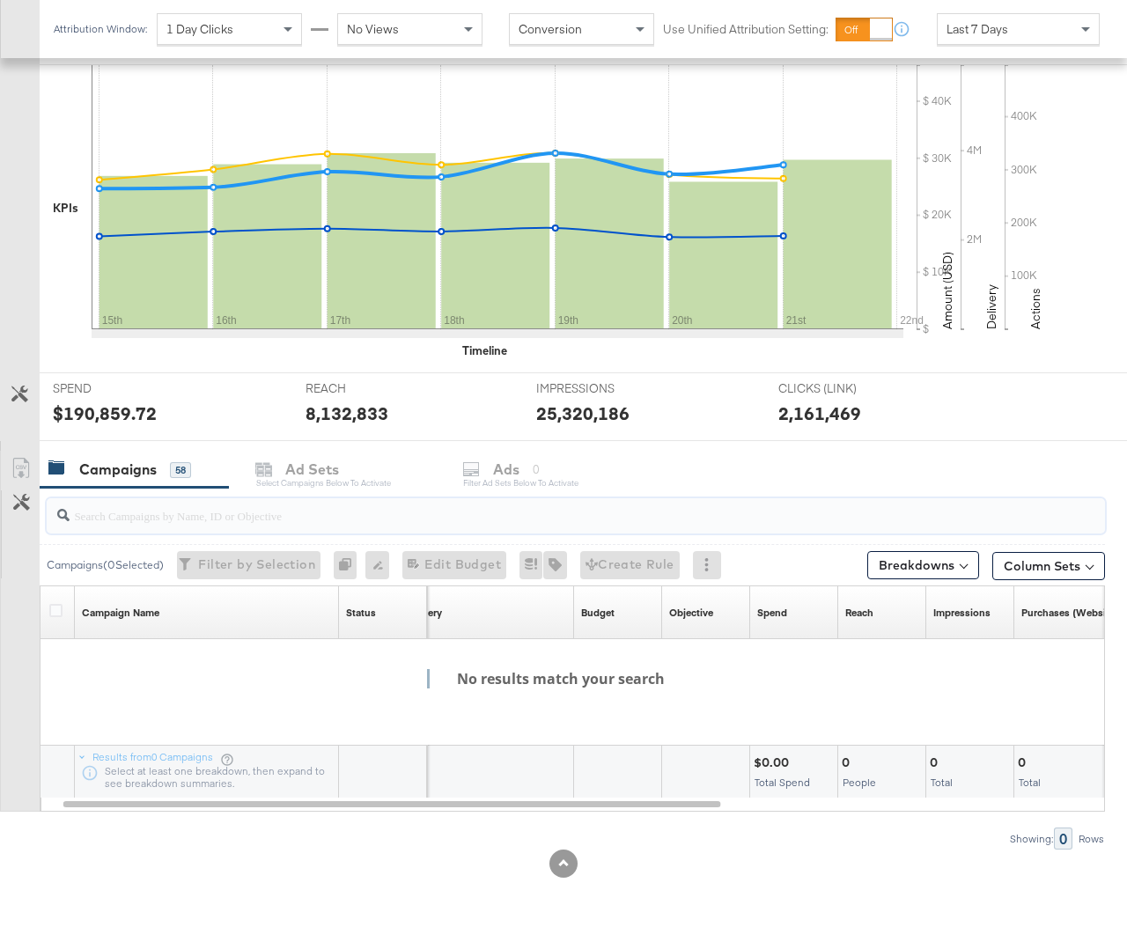
scroll to position [600, 0]
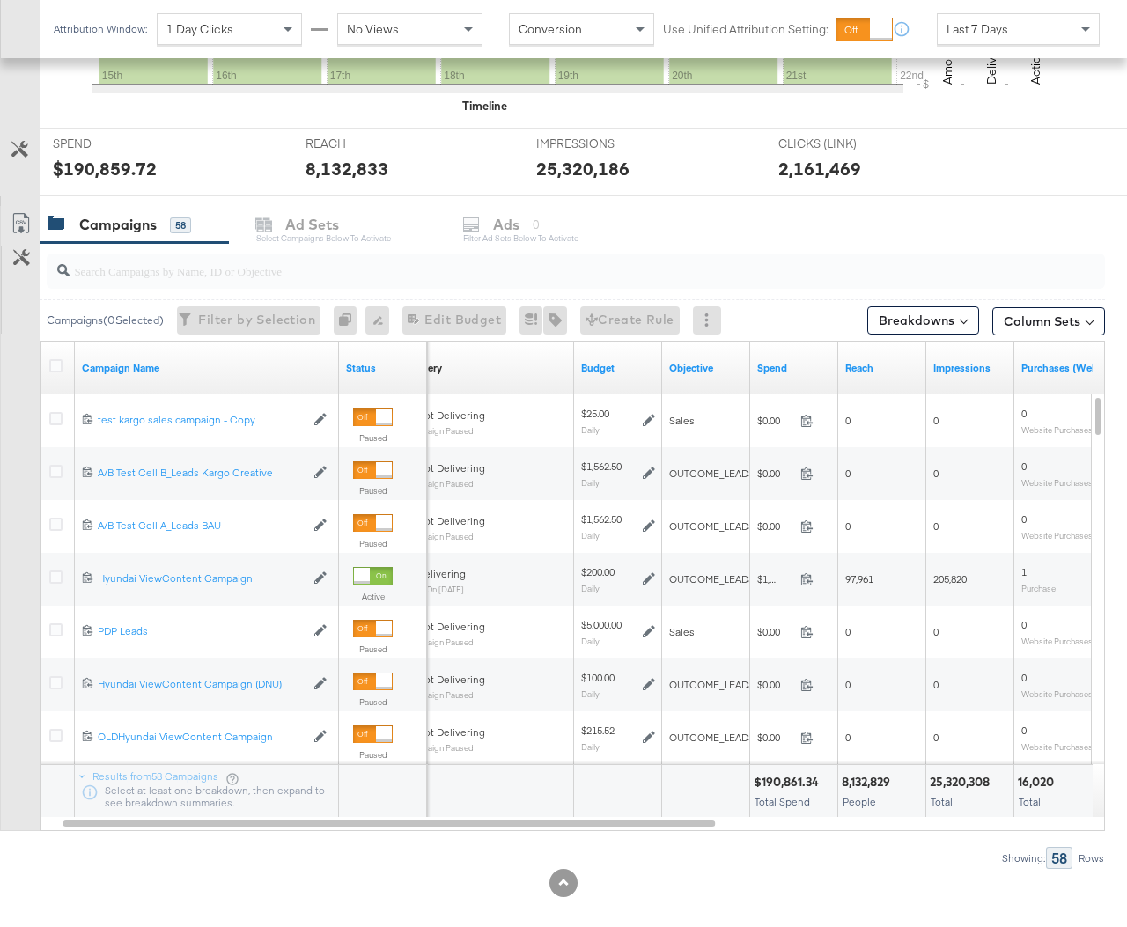
click at [56, 376] on div at bounding box center [58, 368] width 18 height 18
click at [55, 371] on icon at bounding box center [55, 365] width 13 height 13
click at [0, 0] on input "checkbox" at bounding box center [0, 0] width 0 height 0
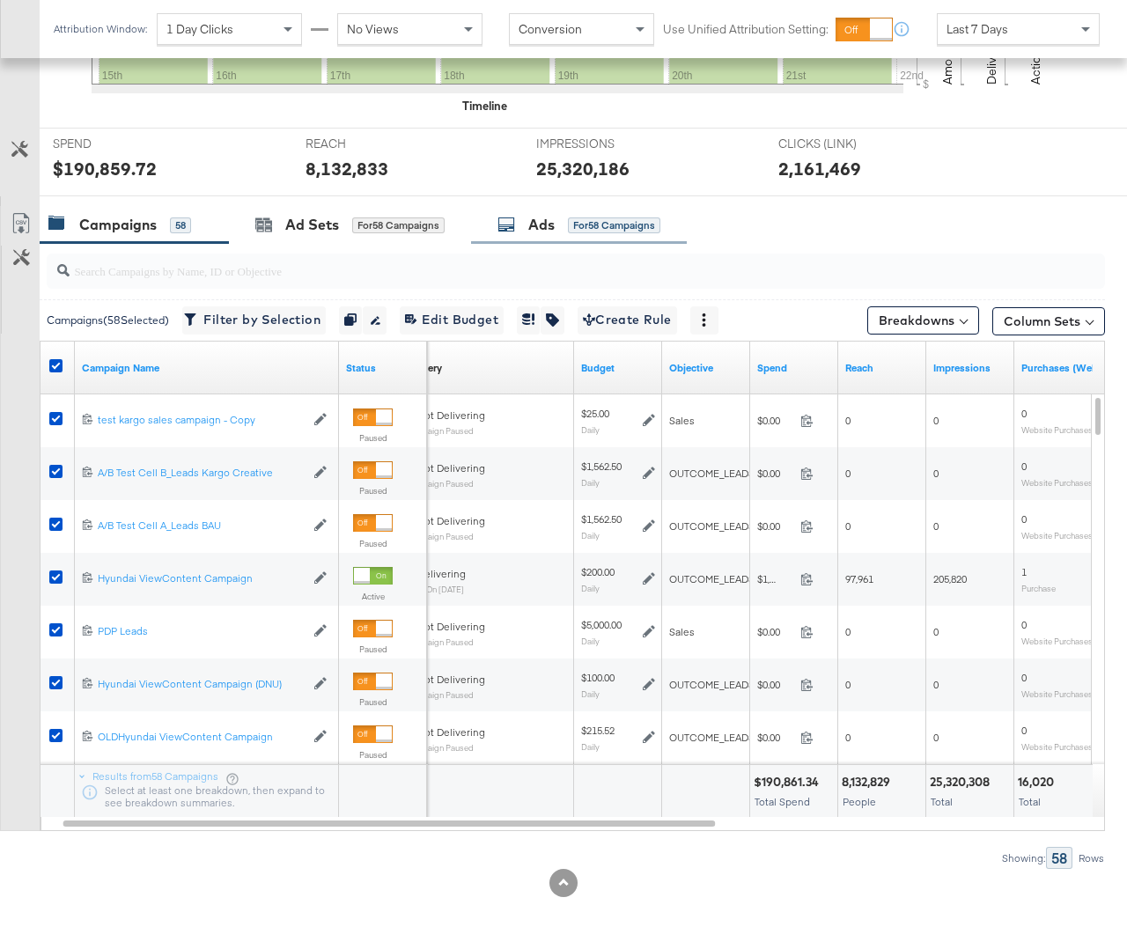
click at [511, 235] on div "Ads for 58 Campaigns" at bounding box center [579, 225] width 216 height 38
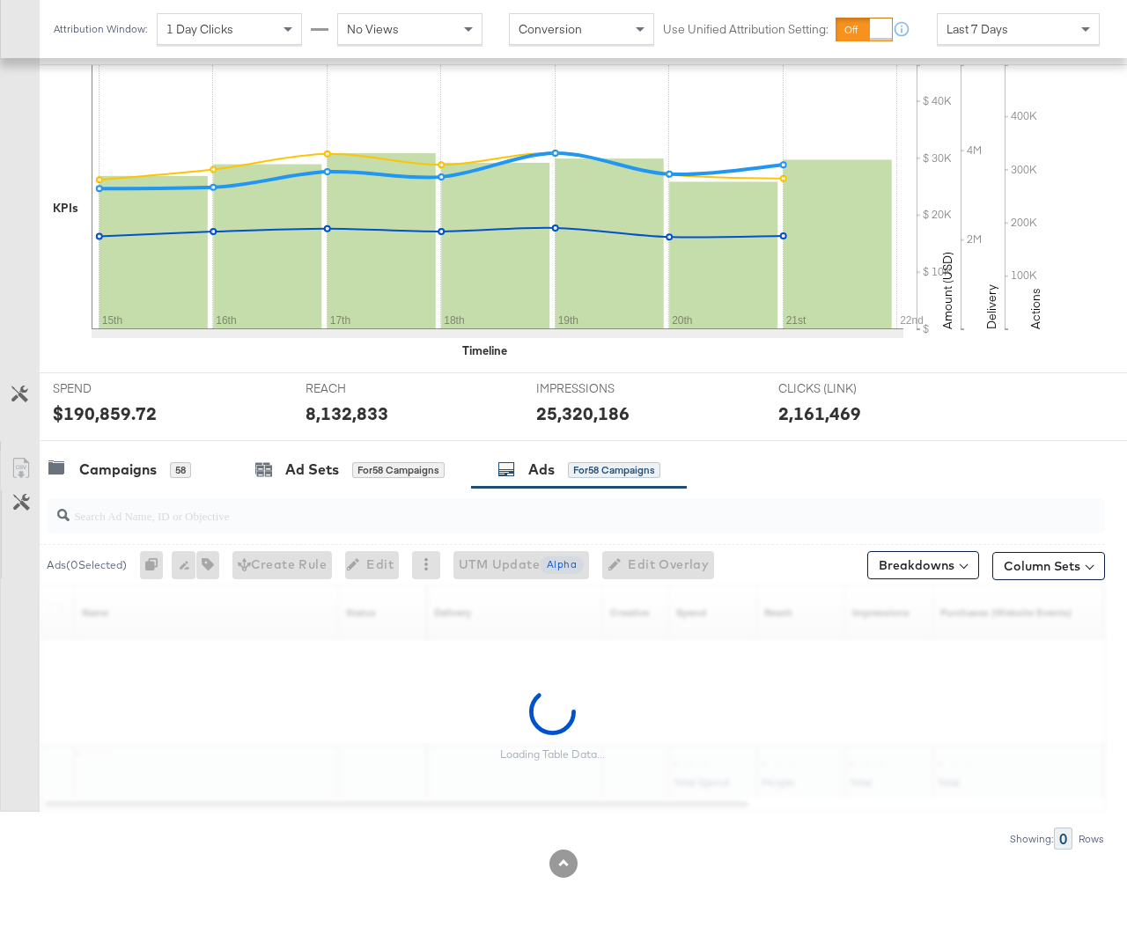
click at [211, 515] on input "search" at bounding box center [541, 508] width 943 height 34
paste input "120232357459050073"
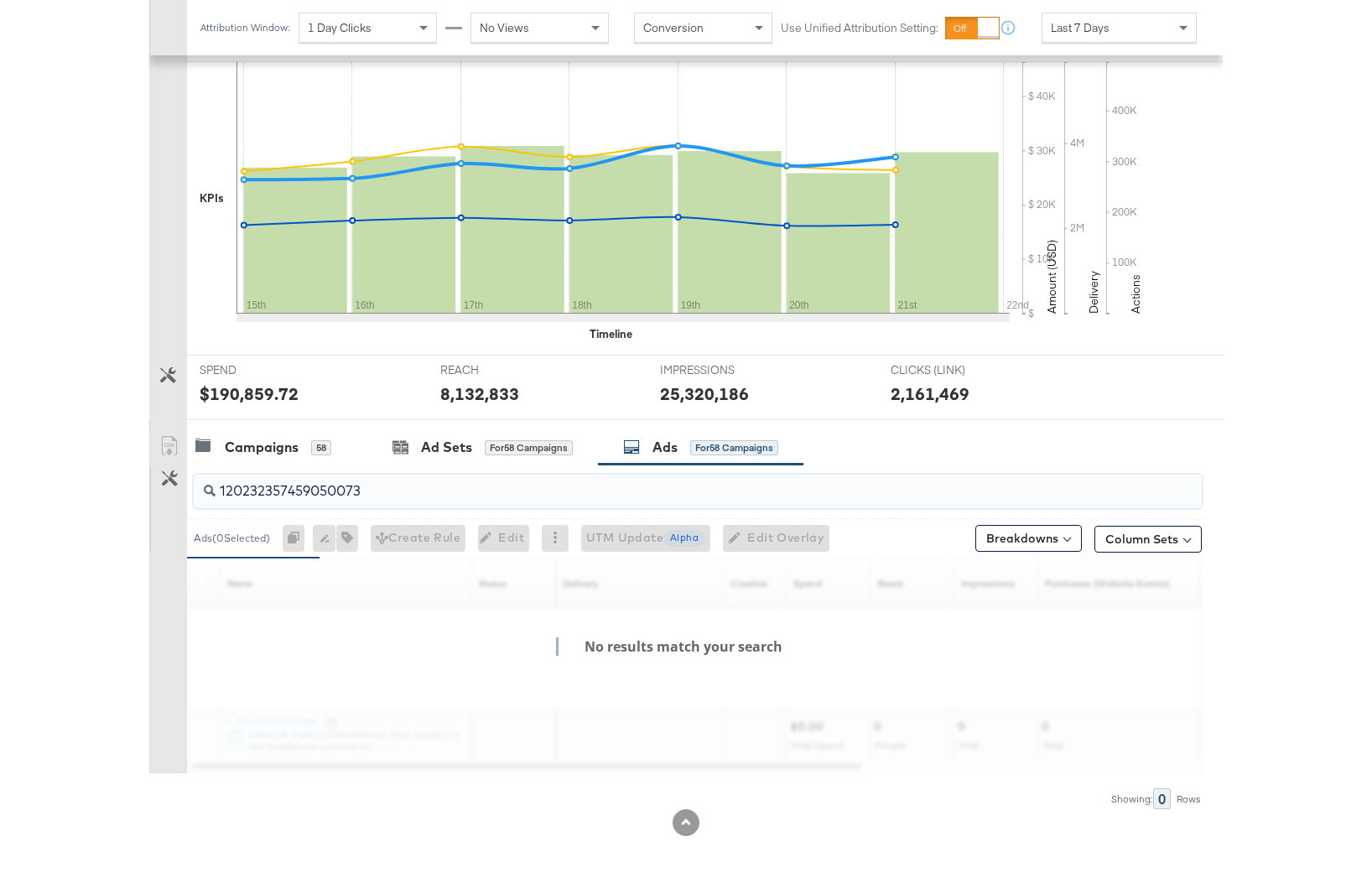
scroll to position [289, 0]
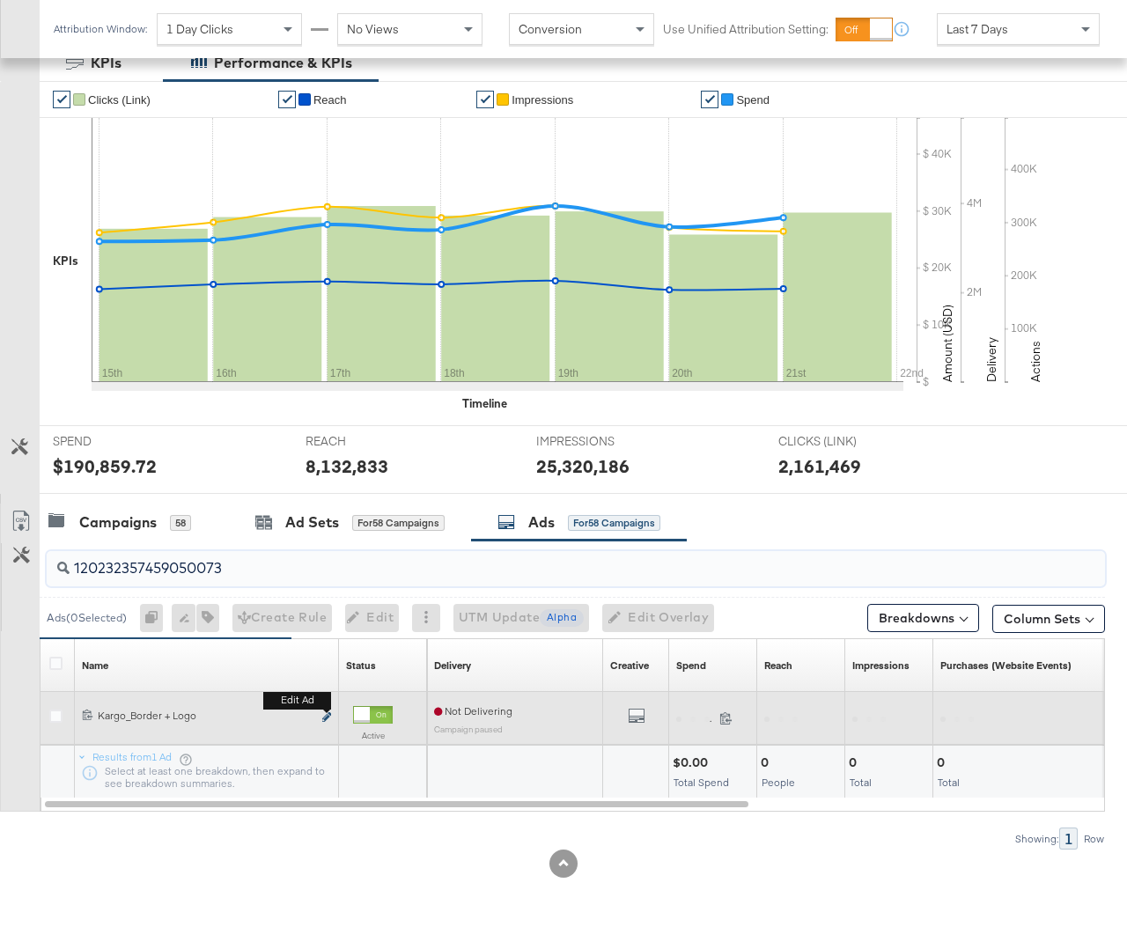
type input "120232357459050073"
click at [321, 713] on button "Edit ad" at bounding box center [326, 718] width 11 height 18
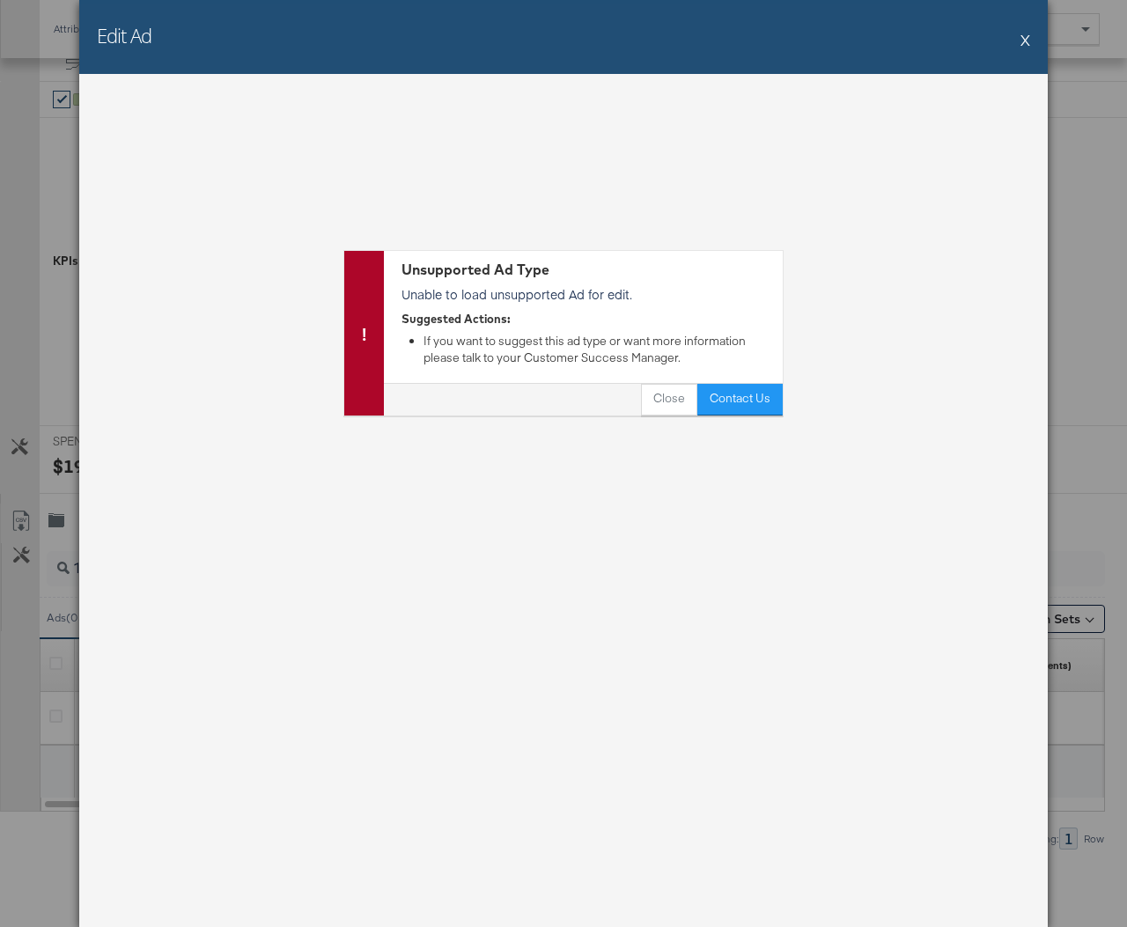
click at [1018, 42] on div "Edit Ad X" at bounding box center [563, 37] width 968 height 74
click at [1020, 42] on button "X" at bounding box center [1025, 39] width 10 height 35
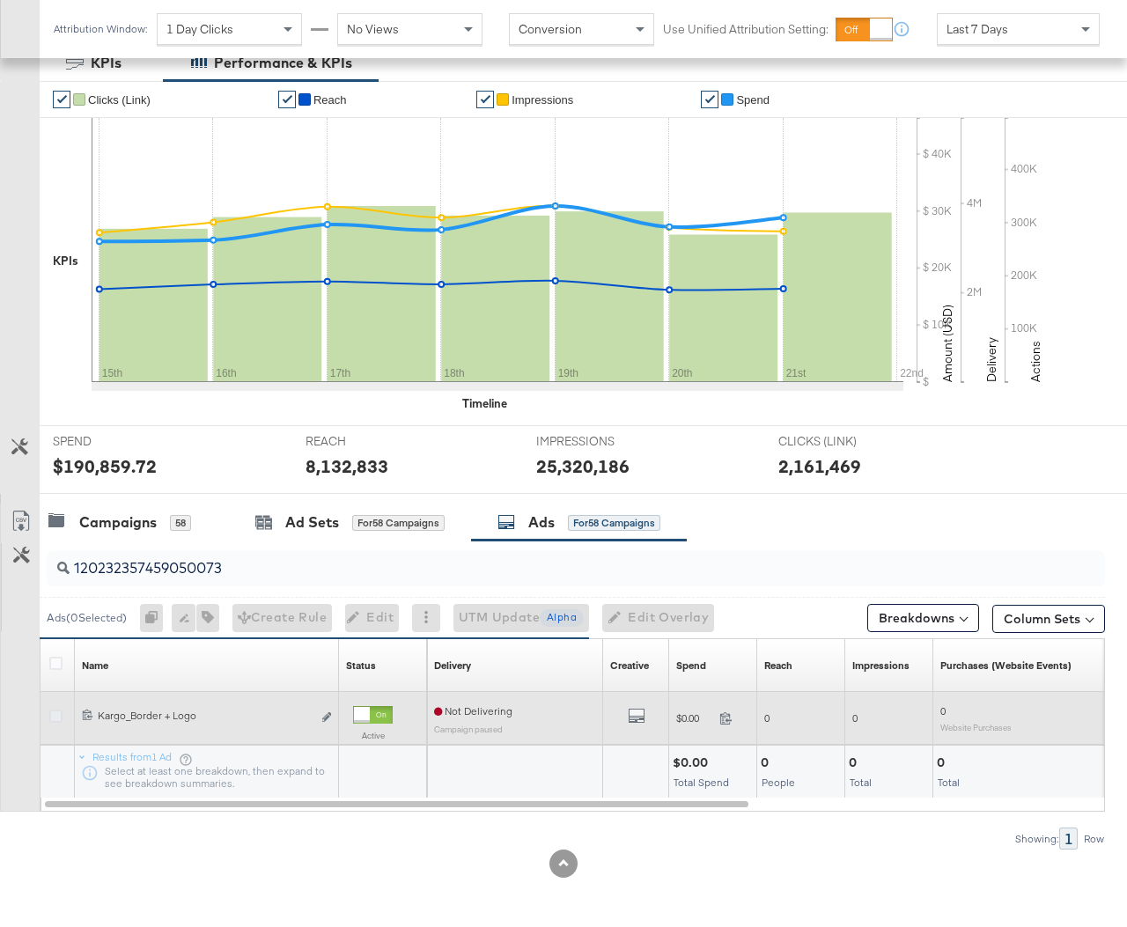
click at [51, 713] on icon at bounding box center [55, 716] width 13 height 13
click at [0, 0] on input "checkbox" at bounding box center [0, 0] width 0 height 0
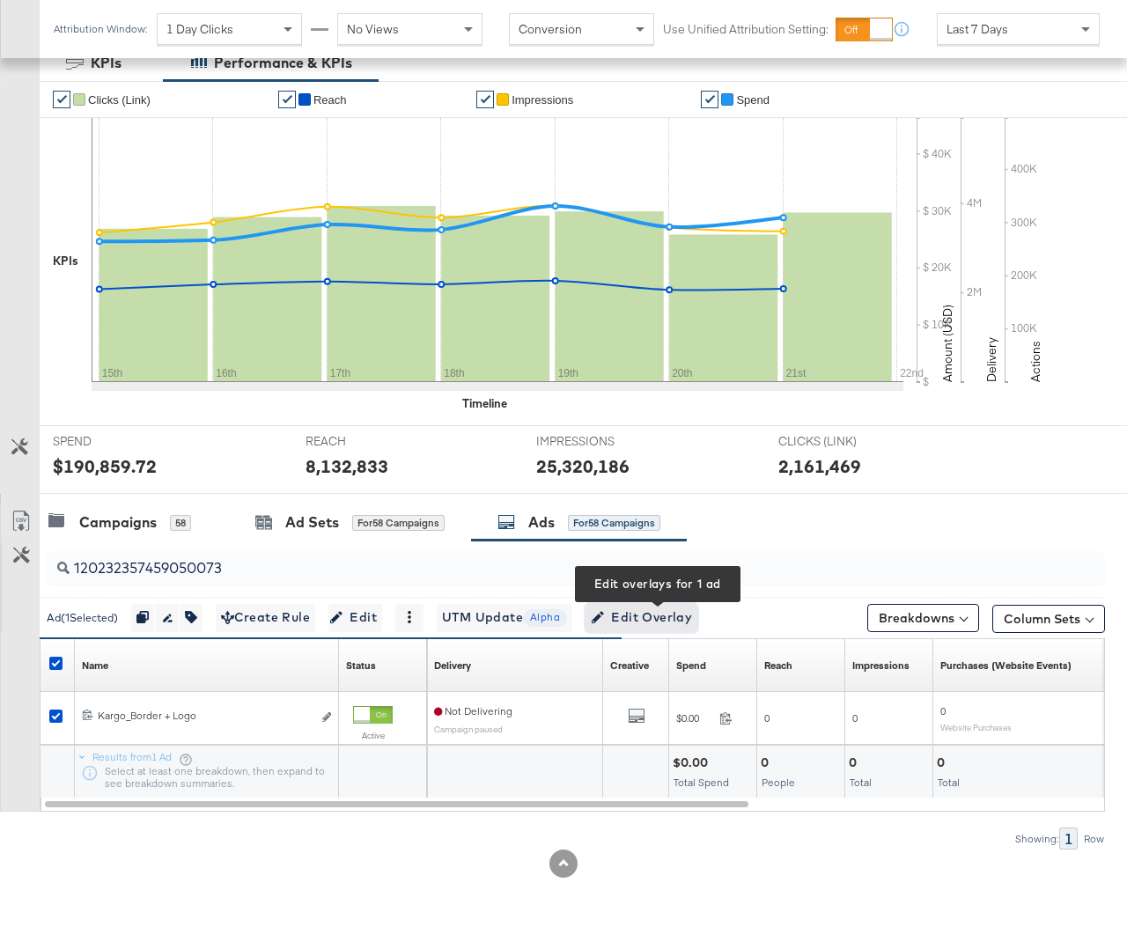
click at [623, 619] on span "Edit Overlay Edit overlays for 1 ad" at bounding box center [641, 618] width 101 height 22
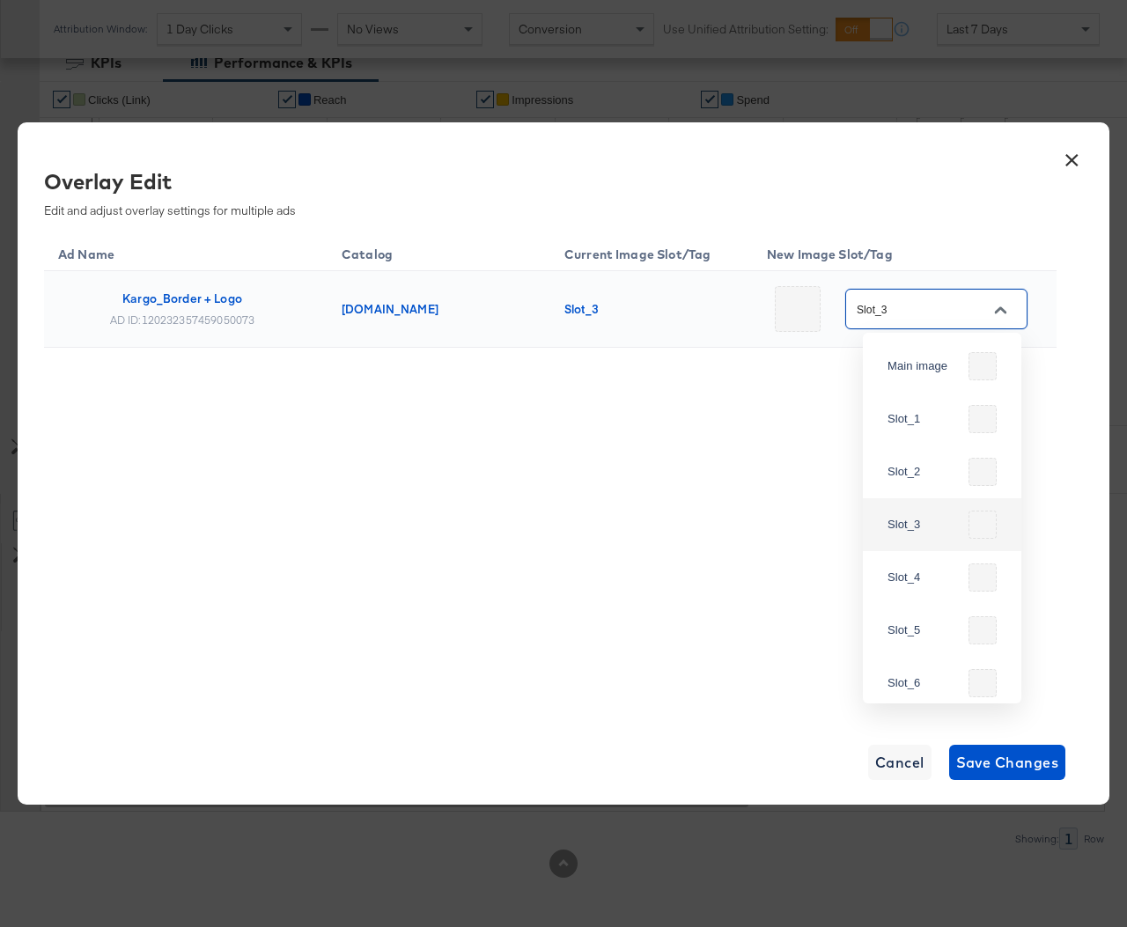
click at [953, 314] on input "Slot_3" at bounding box center [922, 309] width 139 height 20
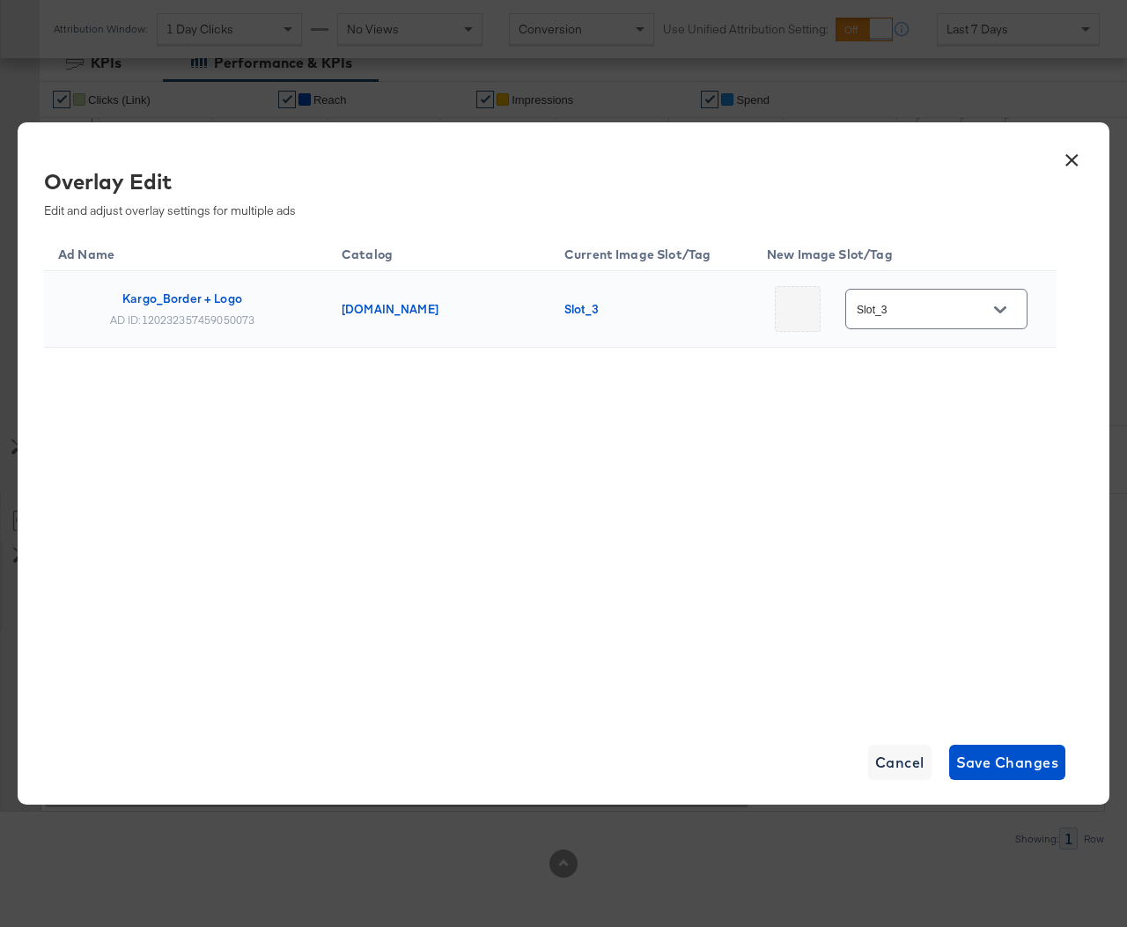
click at [958, 269] on th "New Image Slot/Tag" at bounding box center [905, 252] width 304 height 40
click at [945, 328] on div "Slot_3" at bounding box center [936, 309] width 182 height 40
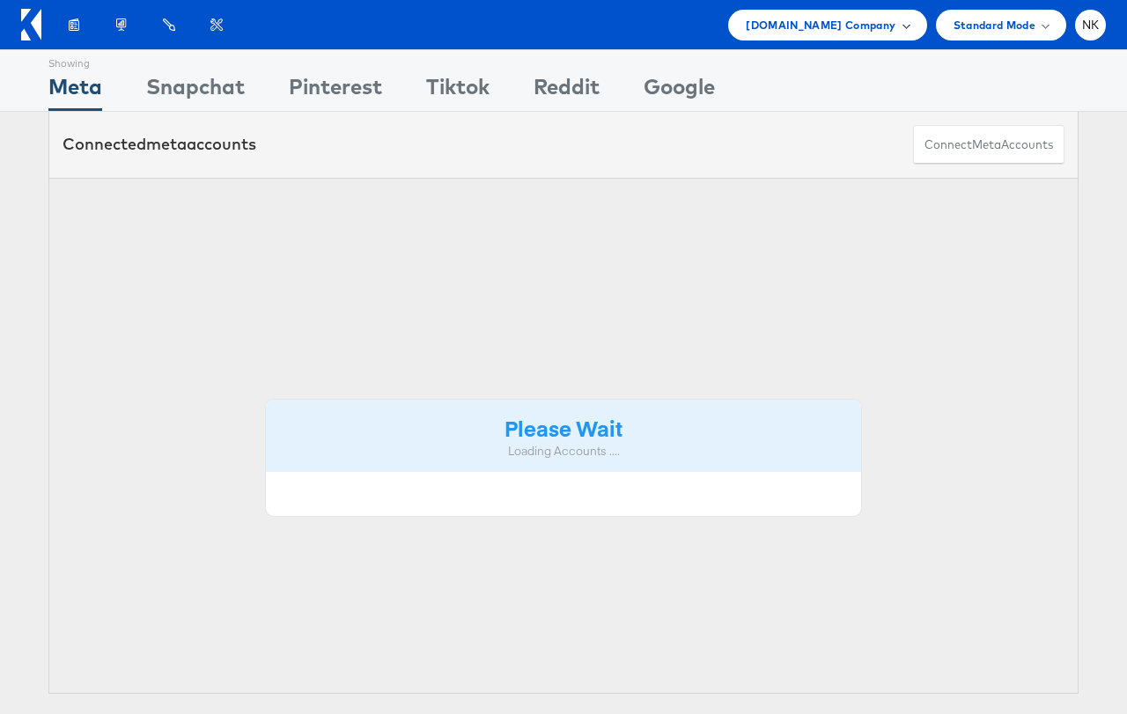
click at [810, 30] on span "[DOMAIN_NAME] Company" at bounding box center [821, 25] width 150 height 18
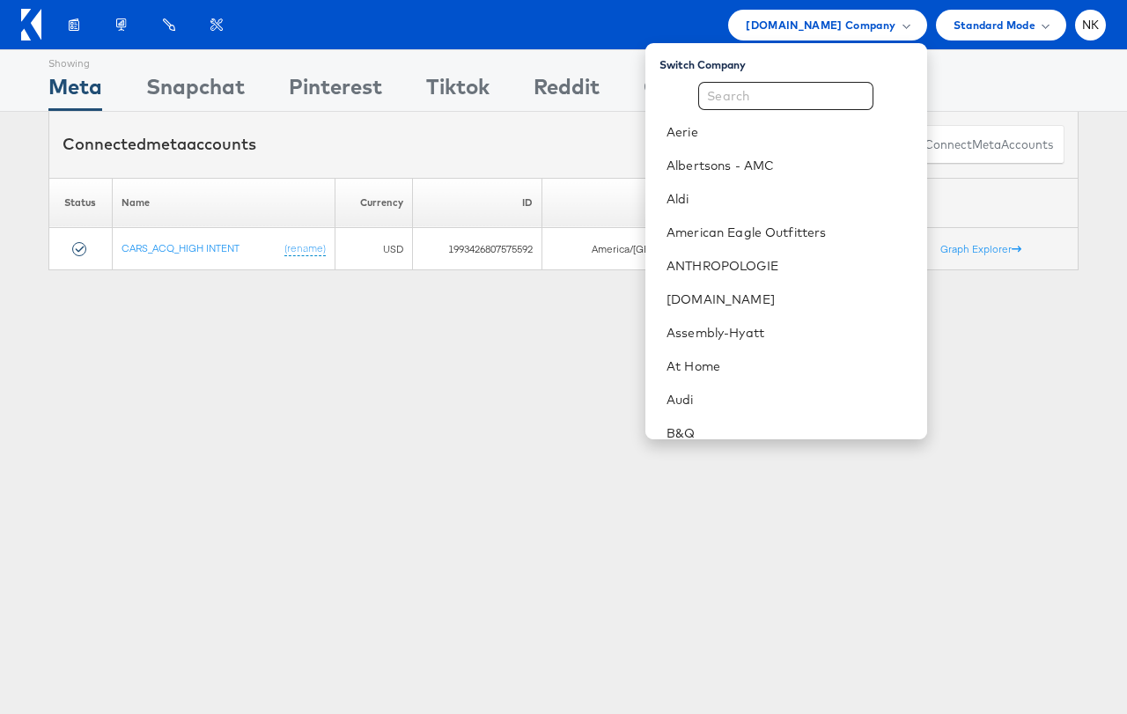
click at [681, 43] on div "Switch Company Aerie Albertsons - AMC Aldi American Eagle Outfitters ANTHROPOLO…" at bounding box center [785, 241] width 281 height 396
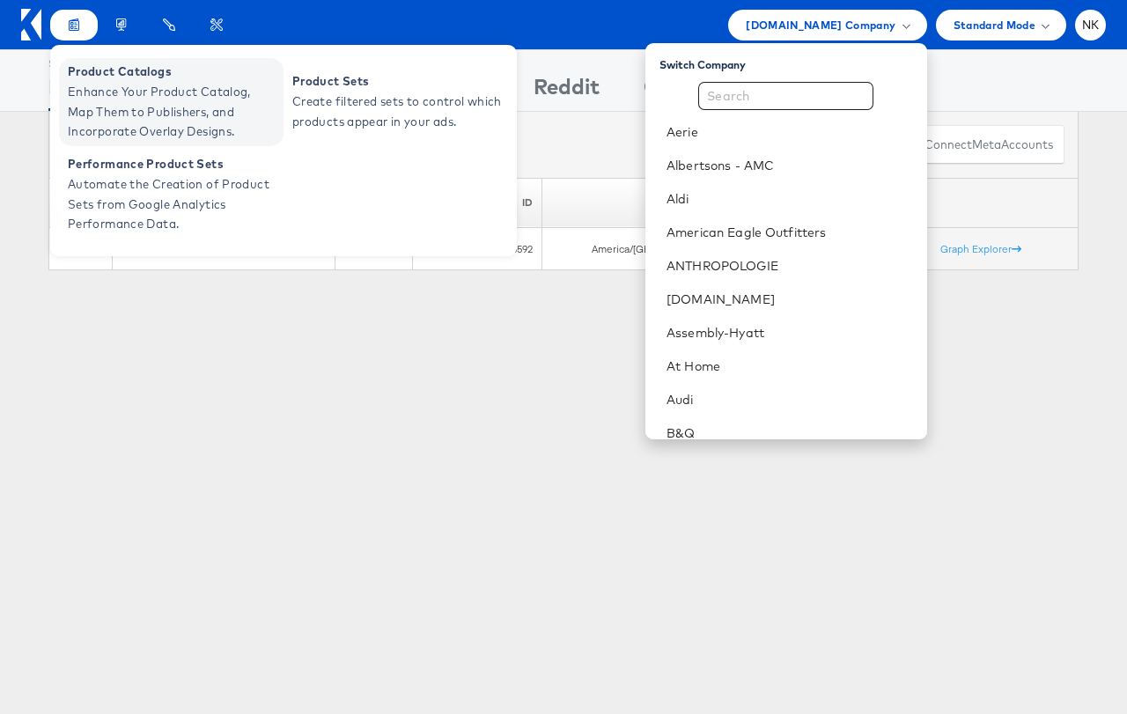
click at [91, 88] on span "Enhance Your Product Catalog, Map Them to Publishers, and Incorporate Overlay D…" at bounding box center [173, 112] width 211 height 60
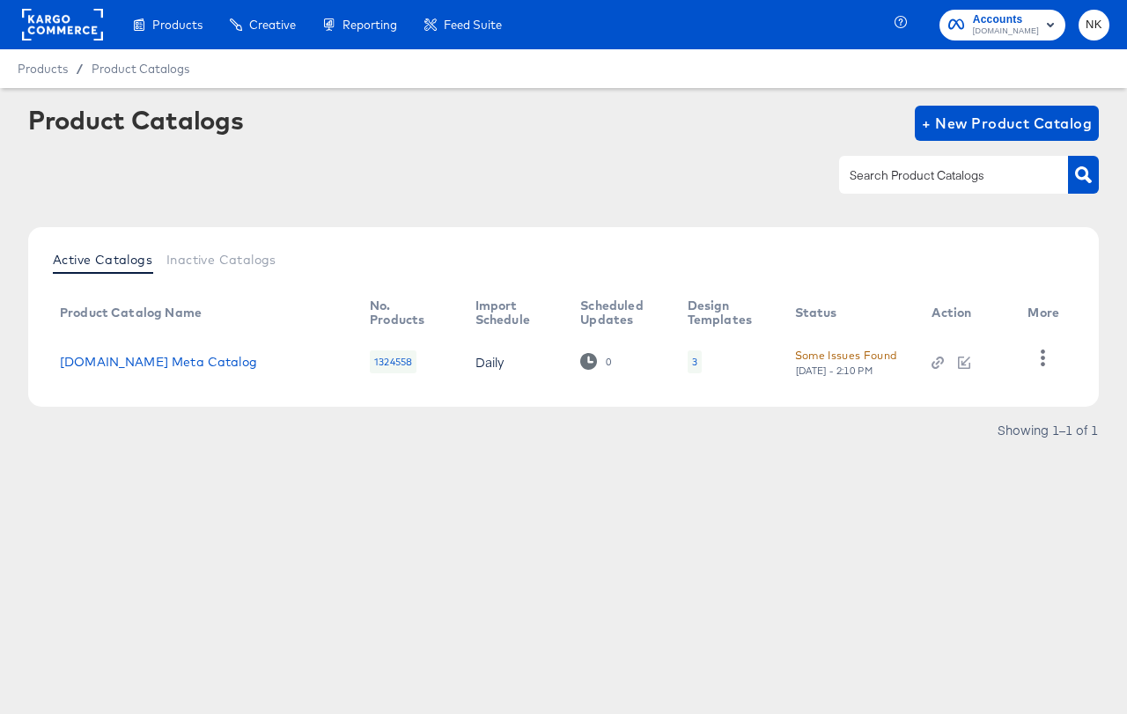
click at [391, 364] on div "1324558" at bounding box center [393, 361] width 47 height 23
click at [1033, 355] on button "button" at bounding box center [1042, 358] width 31 height 35
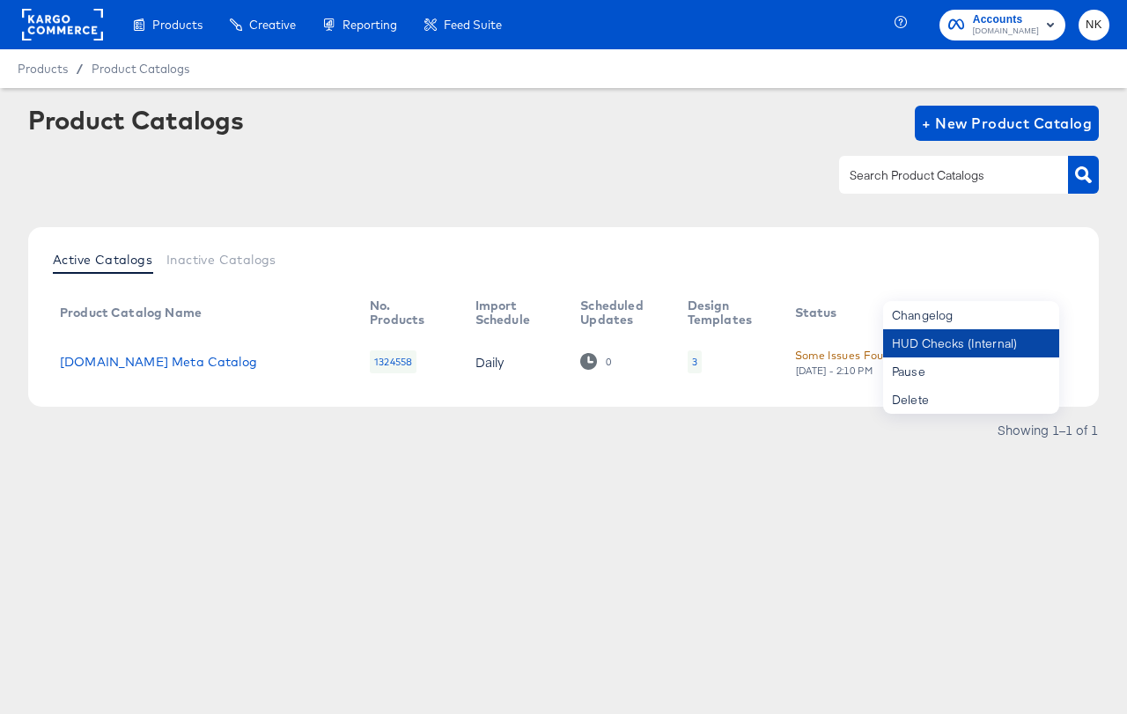
click at [983, 349] on div "HUD Checks (Internal)" at bounding box center [971, 343] width 176 height 28
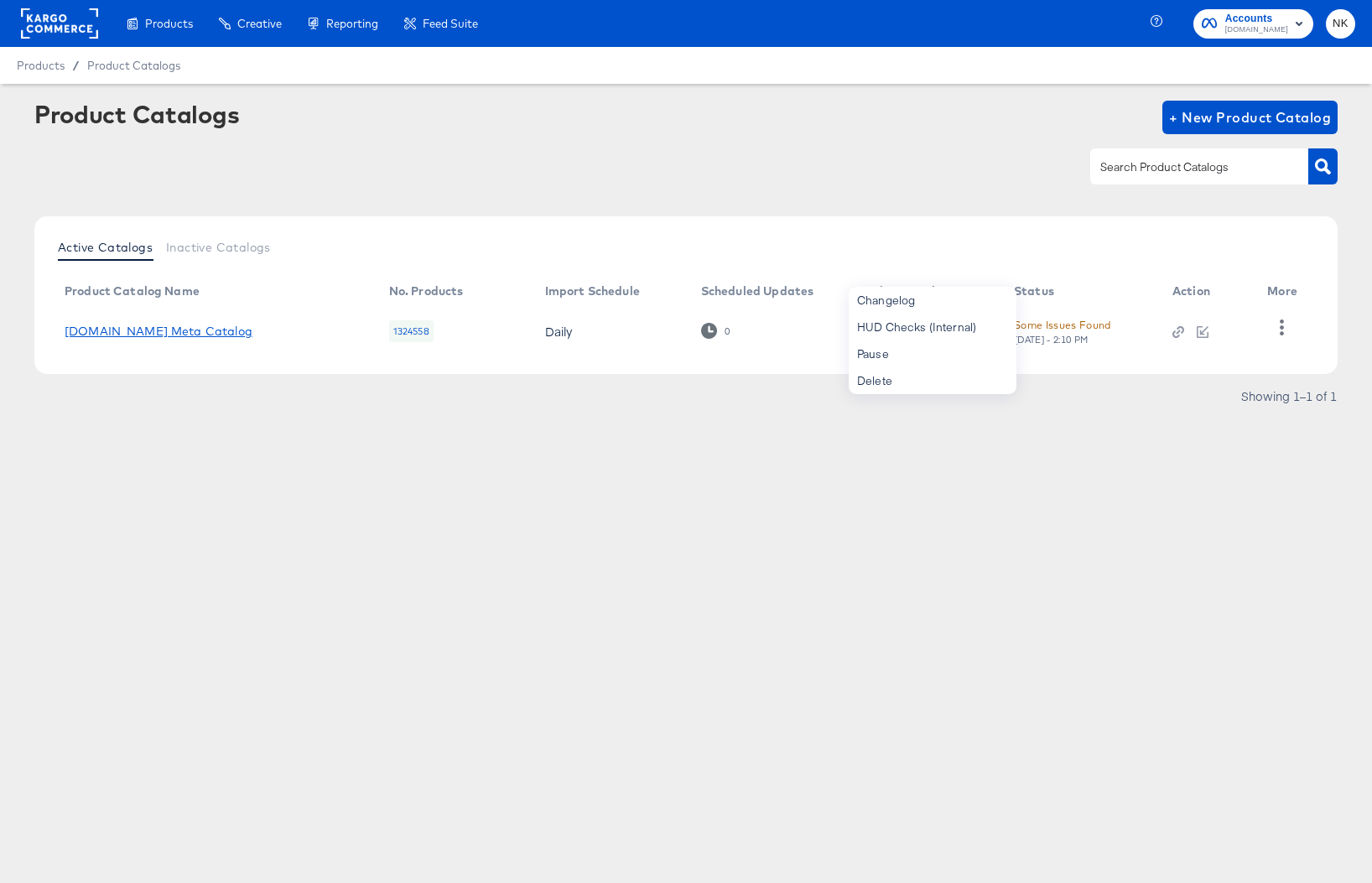
click at [181, 328] on link "Cars.com Meta Catalog" at bounding box center [158, 331] width 188 height 13
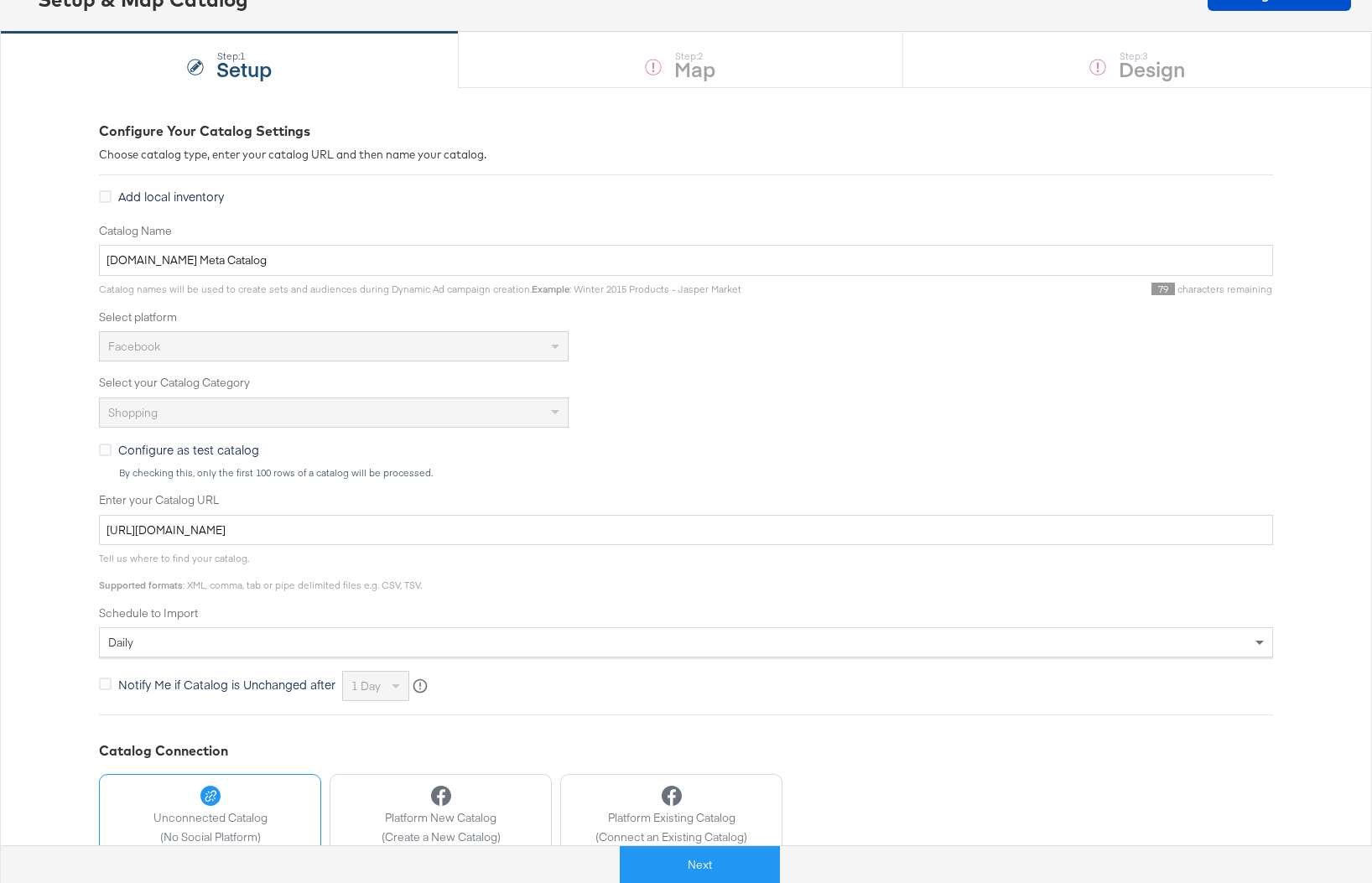
scroll to position [243, 0]
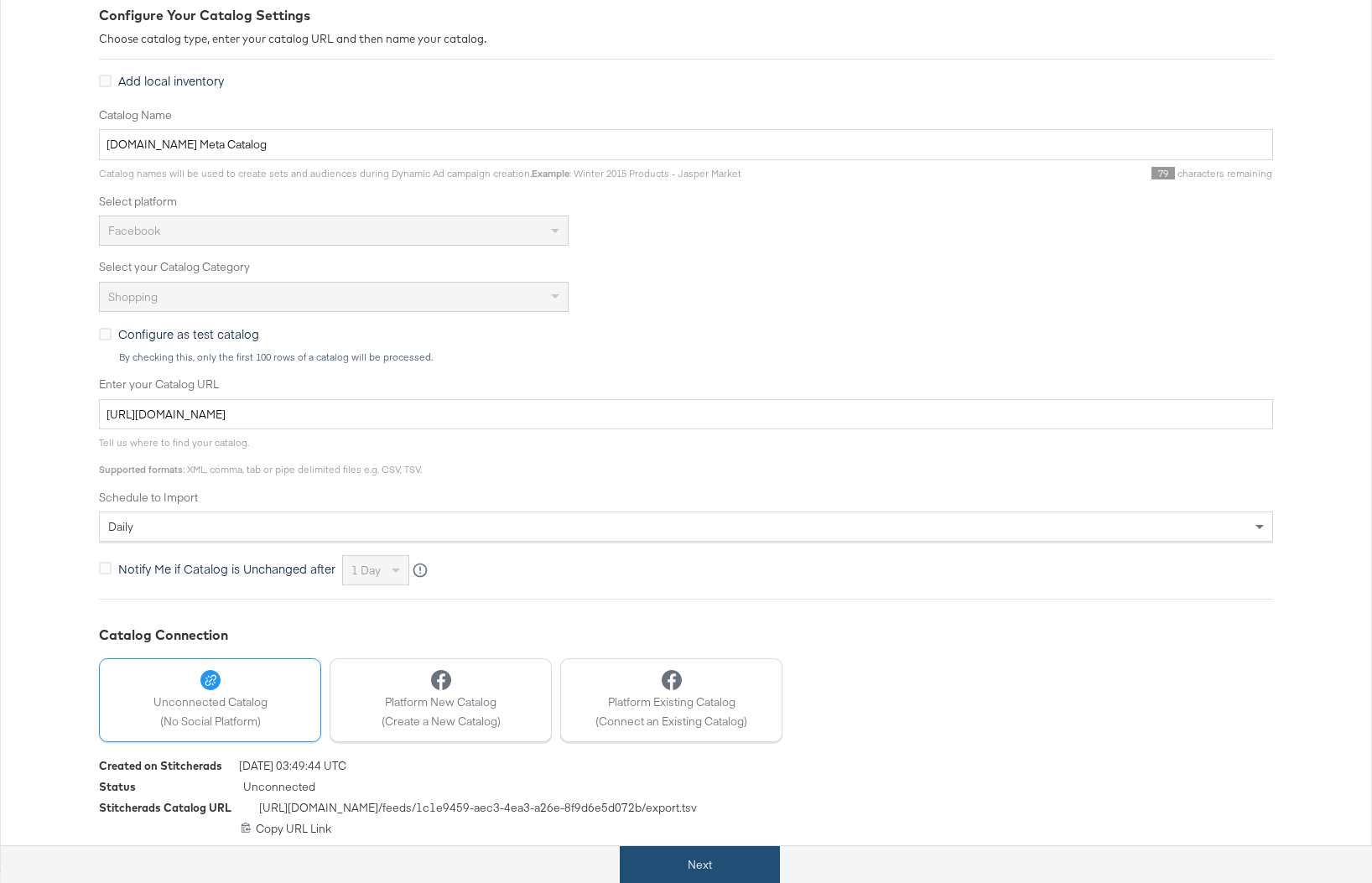
click at [686, 679] on button "Next" at bounding box center [700, 865] width 160 height 38
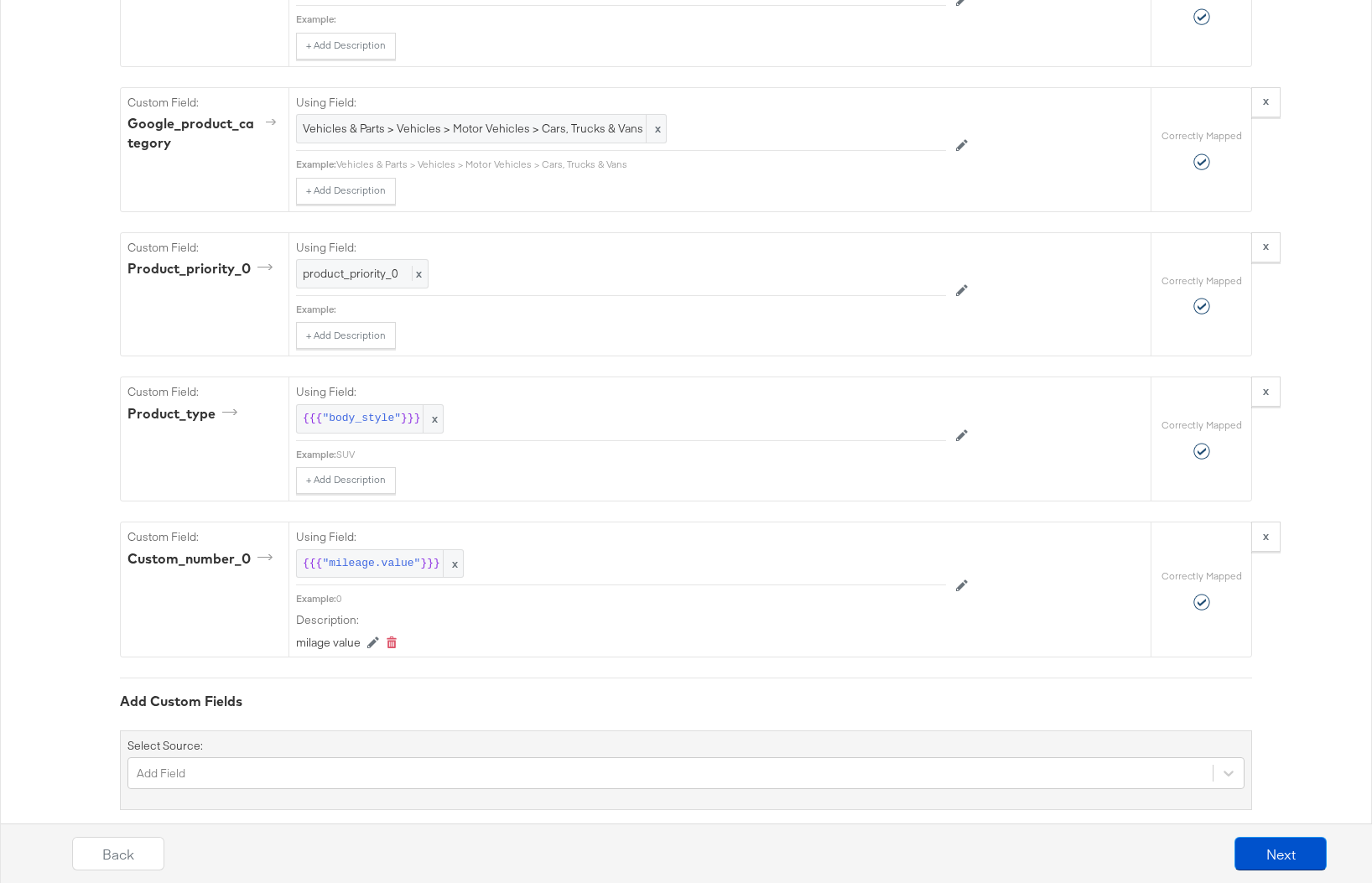
scroll to position [2766, 0]
click at [1073, 679] on button "Next" at bounding box center [1281, 853] width 92 height 33
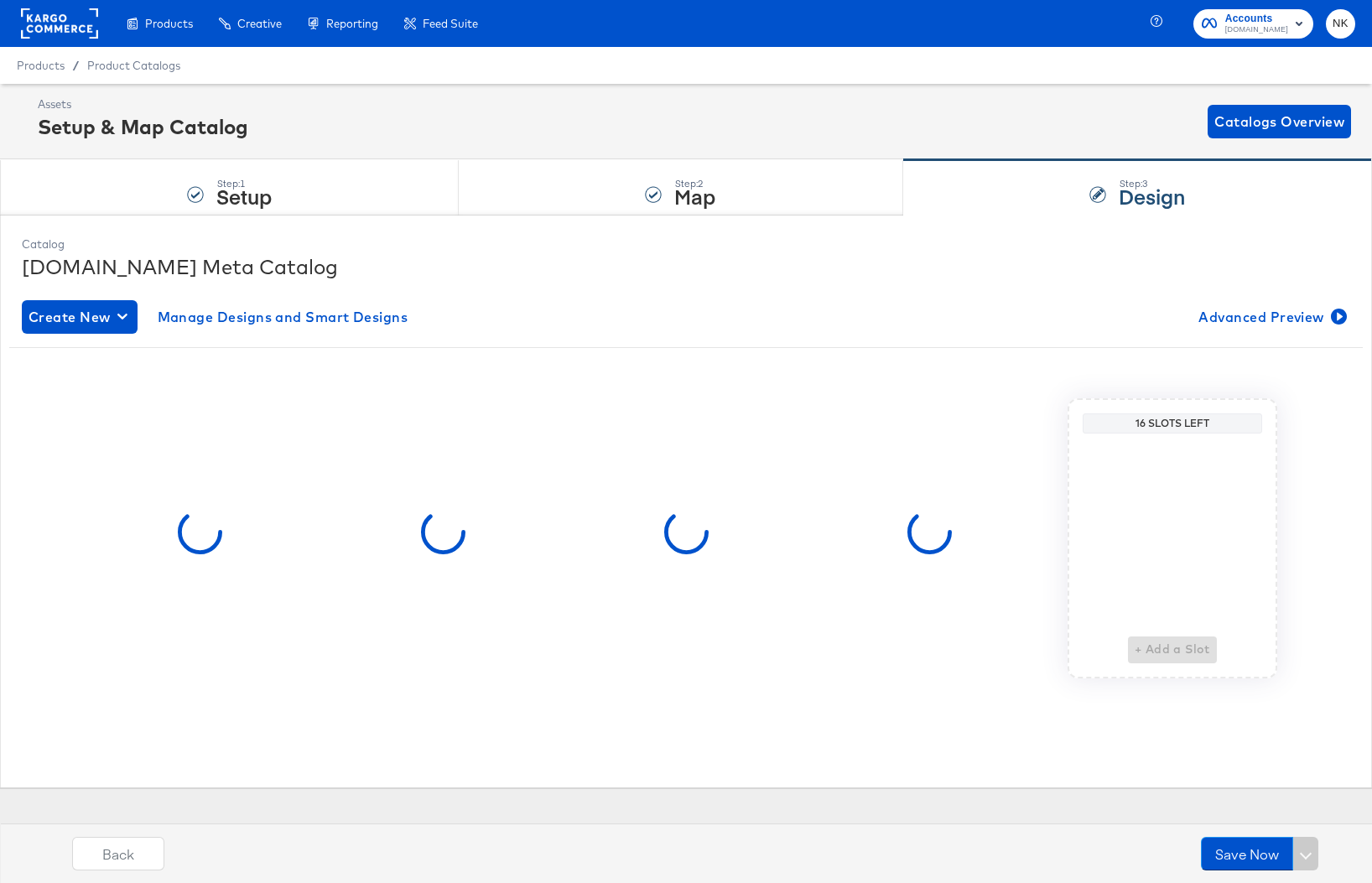
scroll to position [0, 0]
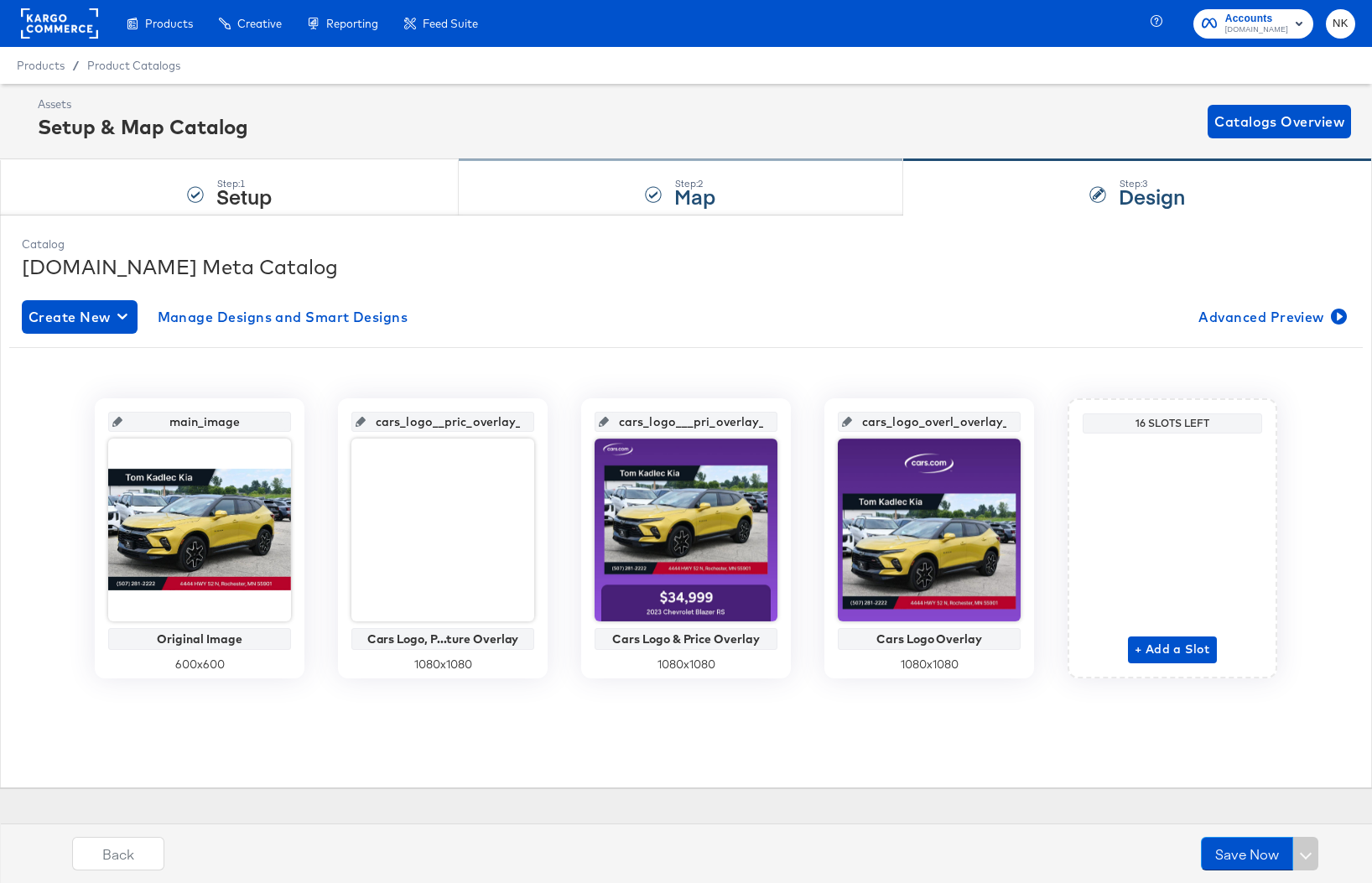
click at [642, 202] on div "Step: 2 Map" at bounding box center [681, 188] width 444 height 55
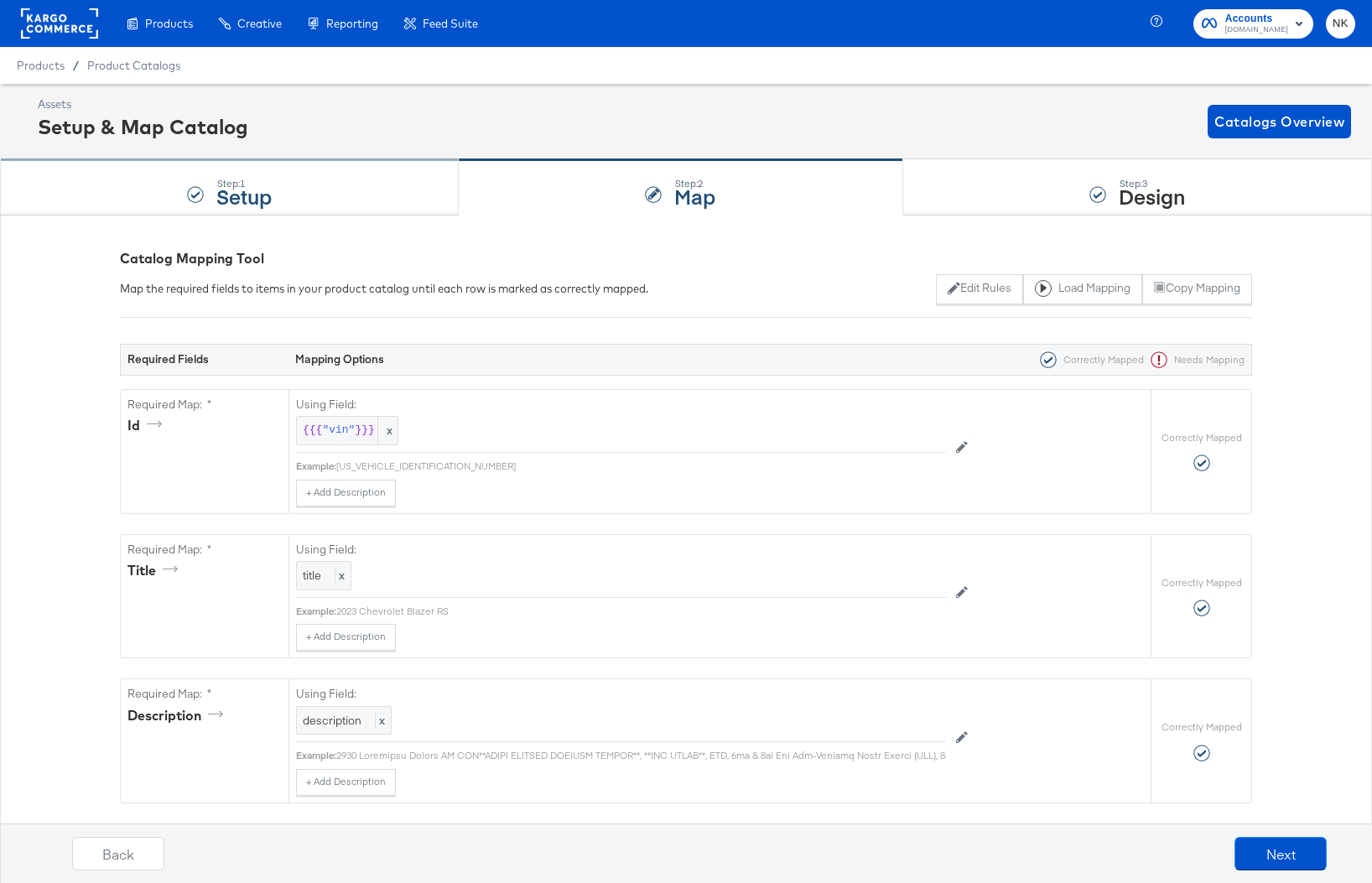
click at [322, 192] on div "Step: 1 Setup" at bounding box center [230, 188] width 459 height 55
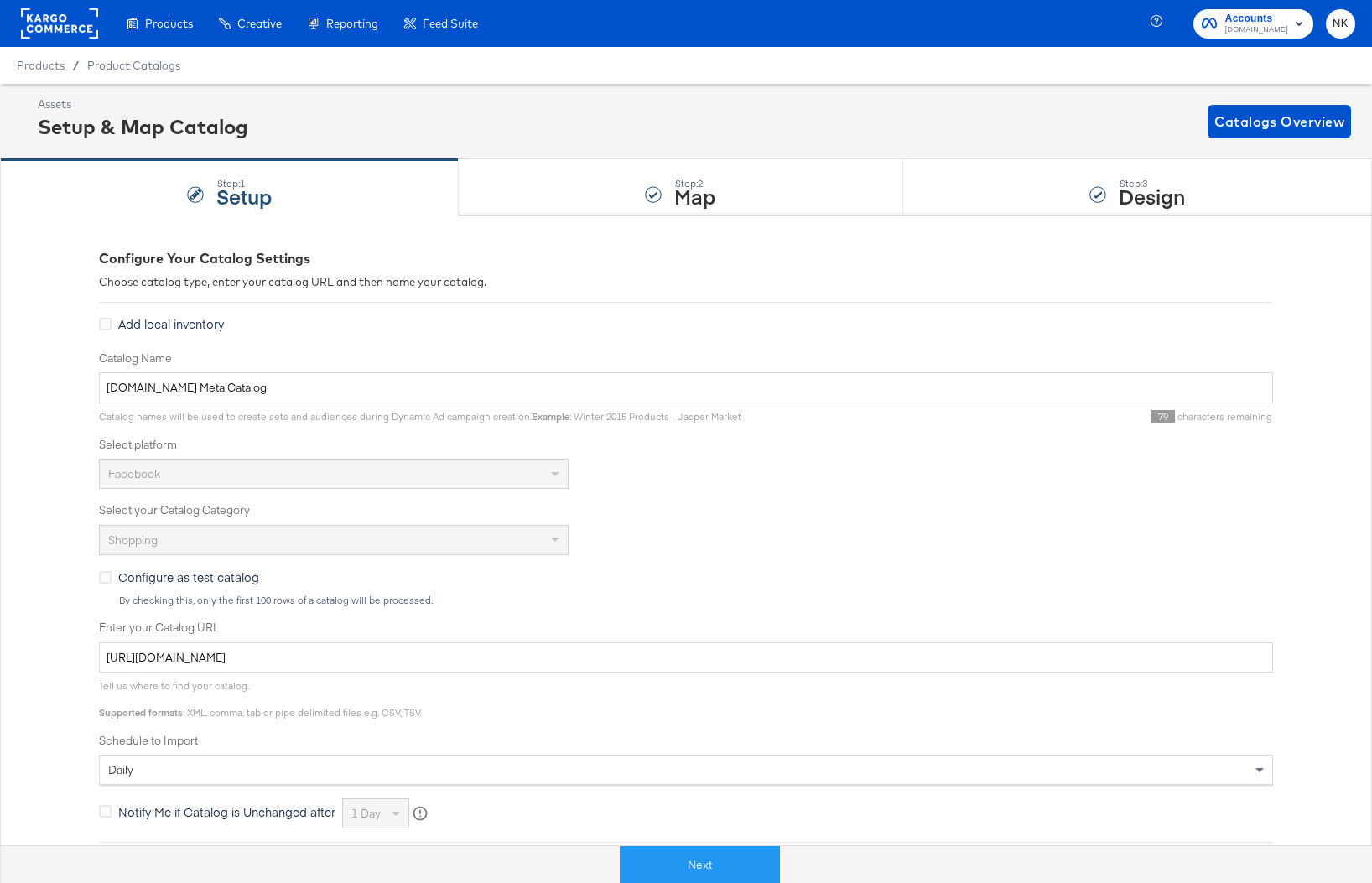
scroll to position [243, 0]
